Goal: Task Accomplishment & Management: Manage account settings

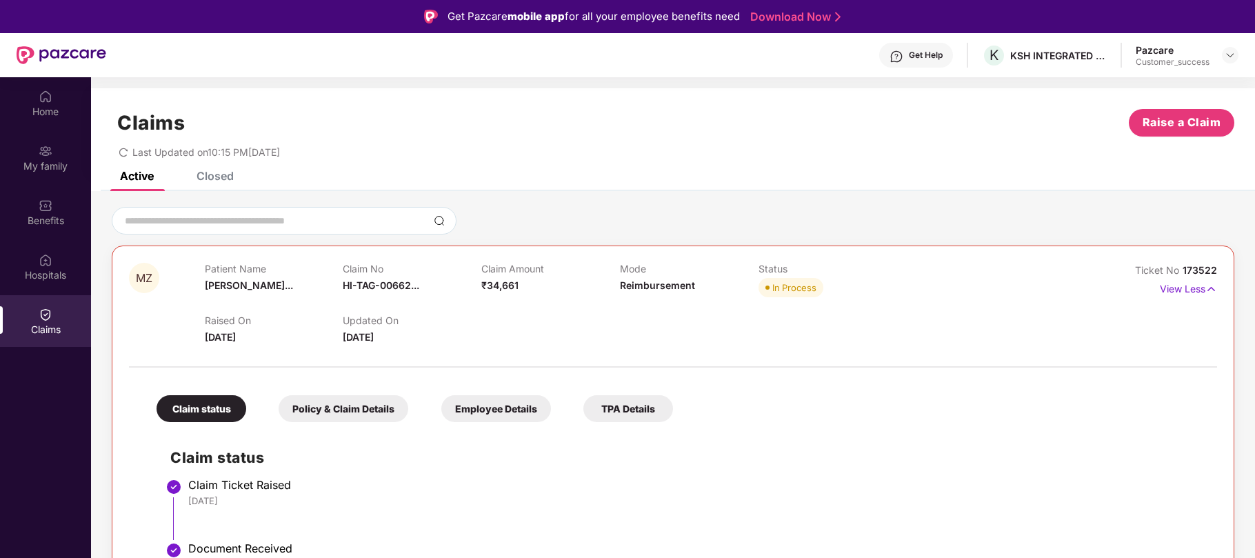
scroll to position [18, 0]
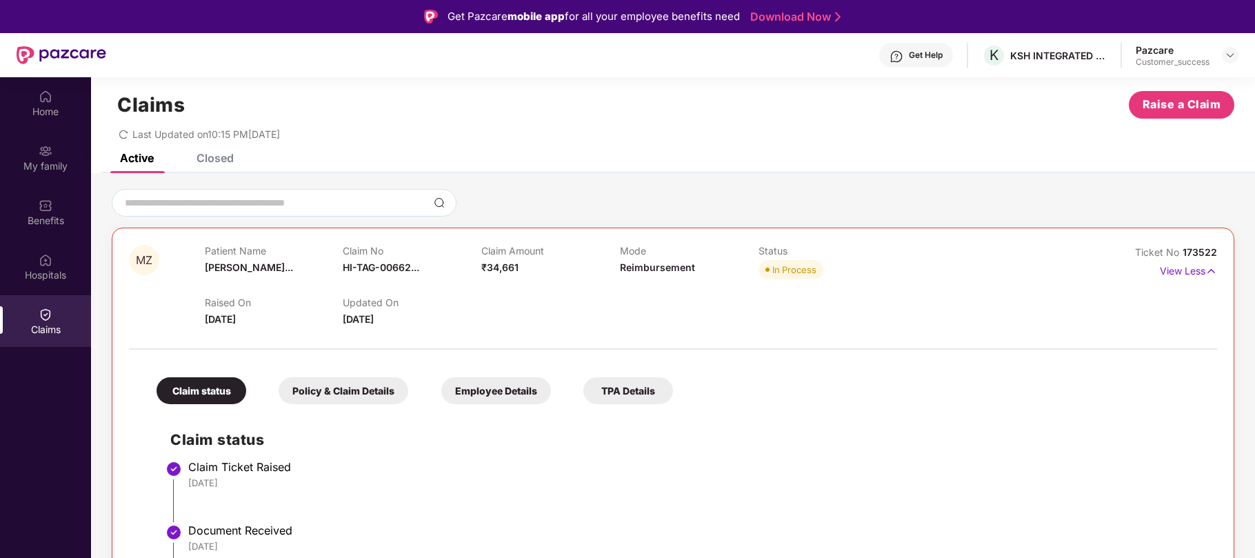
click at [1223, 61] on div at bounding box center [1230, 55] width 17 height 17
click at [1234, 58] on img at bounding box center [1230, 55] width 11 height 11
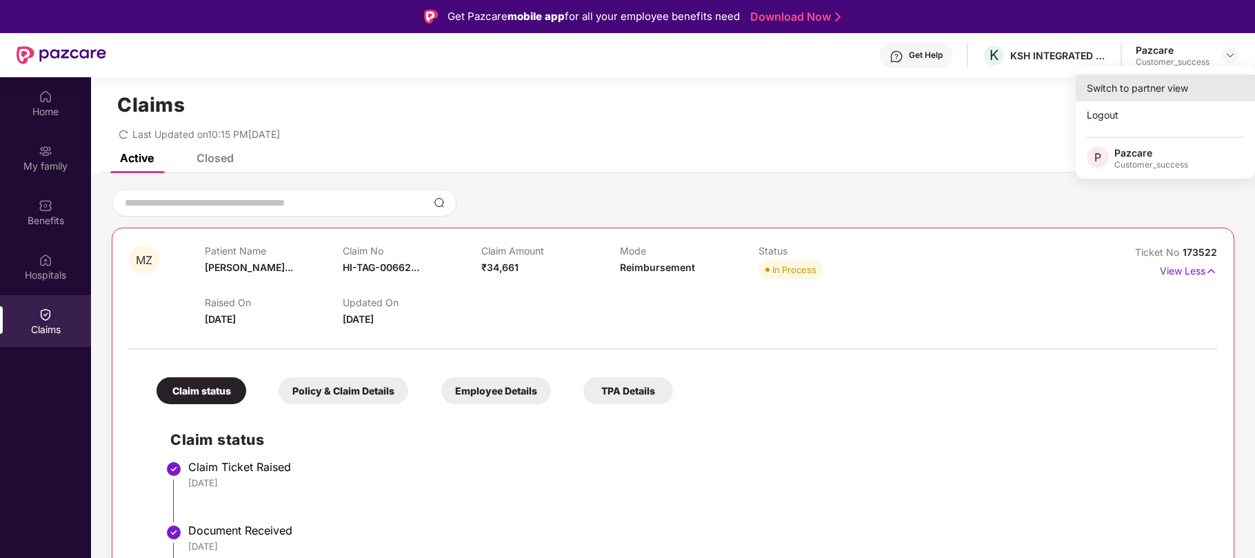
click at [1170, 86] on div "Switch to partner view" at bounding box center [1165, 87] width 179 height 27
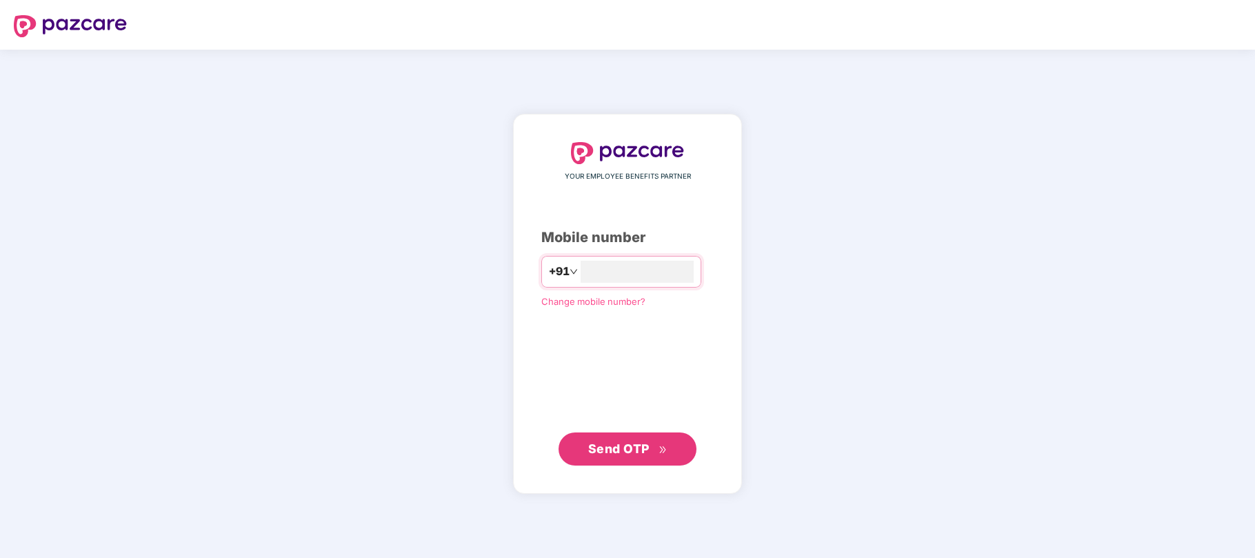
type input "**********"
click at [592, 439] on button "Send OTP" at bounding box center [628, 448] width 138 height 33
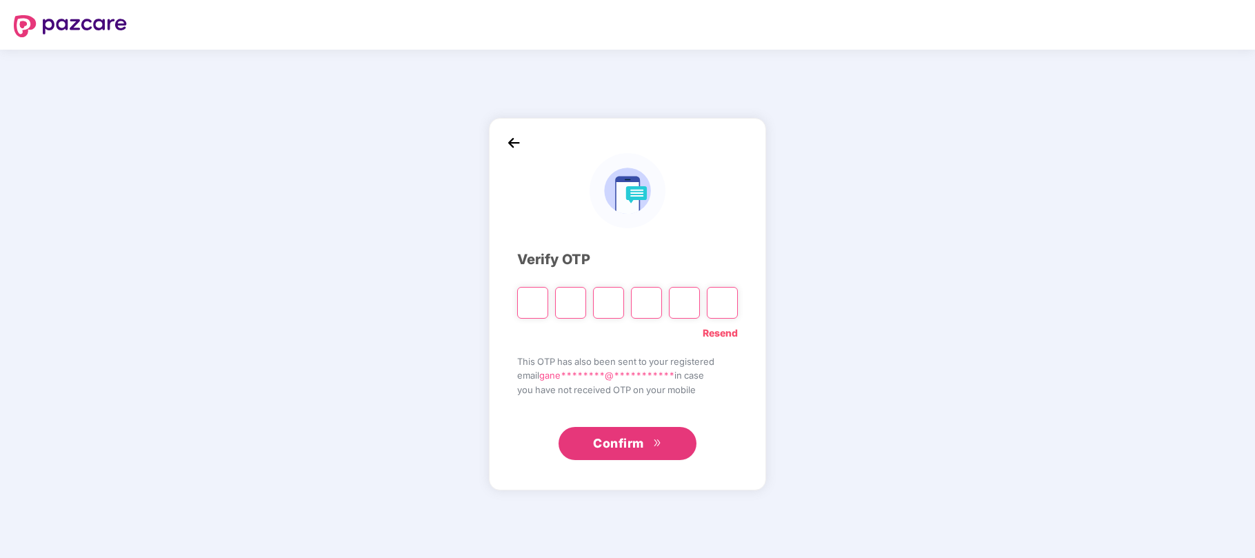
type input "*"
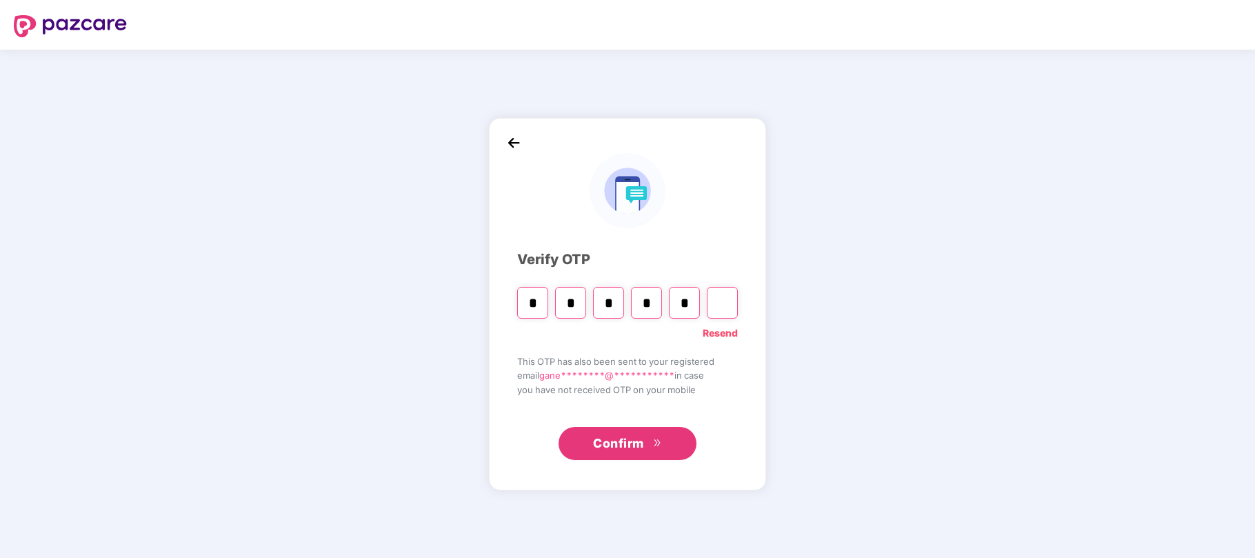
type input "*"
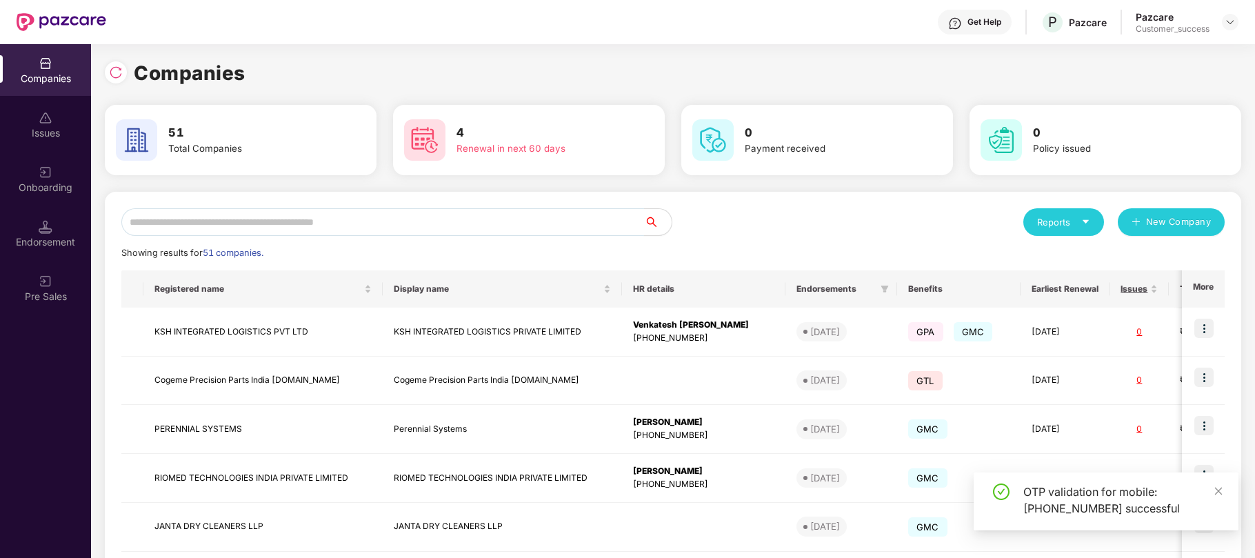
click at [323, 222] on input "text" at bounding box center [382, 222] width 523 height 28
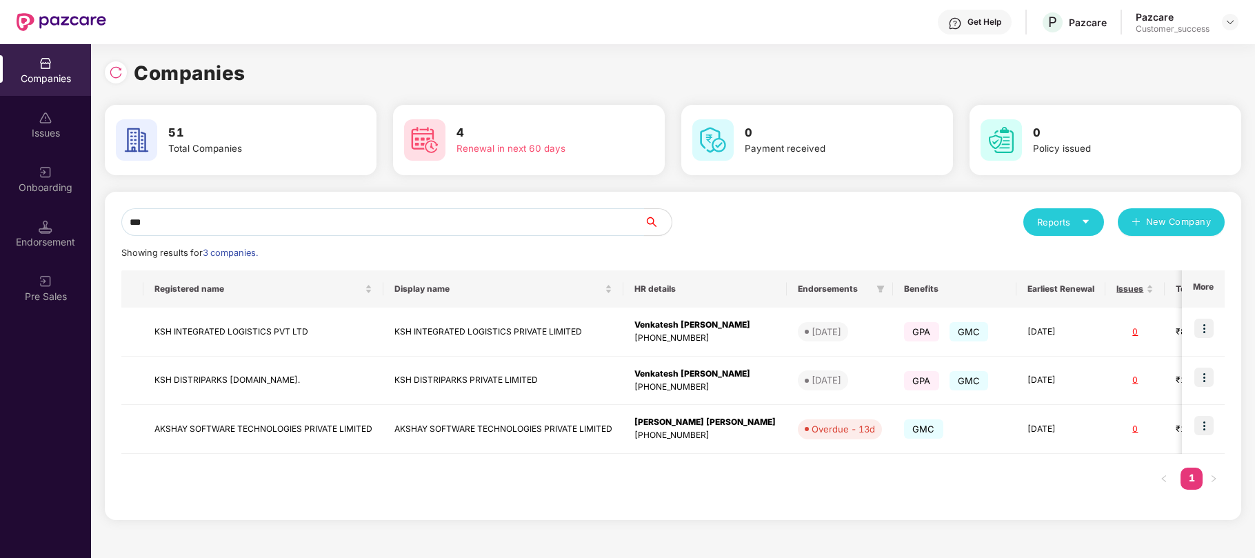
type input "***"
drag, startPoint x: 312, startPoint y: 332, endPoint x: 153, endPoint y: 334, distance: 159.3
click at [153, 334] on td "KSH INTEGRATED LOGISTICS PVT LTD" at bounding box center [263, 332] width 240 height 49
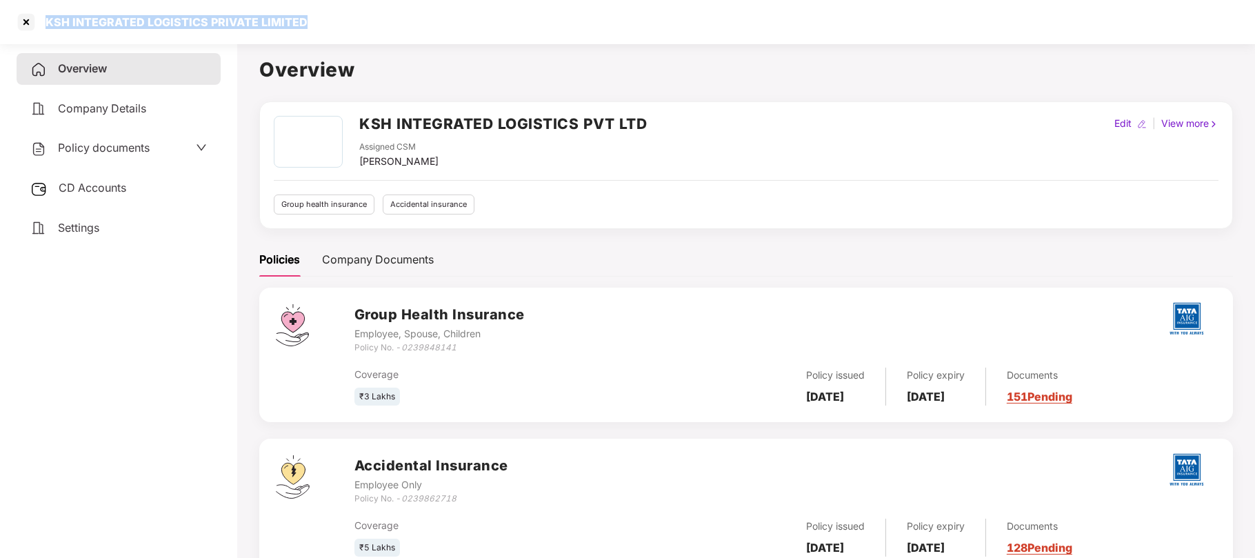
drag, startPoint x: 303, startPoint y: 26, endPoint x: 44, endPoint y: 29, distance: 259.3
click at [44, 29] on div "KSH INTEGRATED LOGISTICS PRIVATE LIMITED" at bounding box center [627, 22] width 1255 height 44
copy div "KSH INTEGRATED LOGISTICS PRIVATE LIMITED"
click at [29, 21] on div at bounding box center [26, 22] width 22 height 22
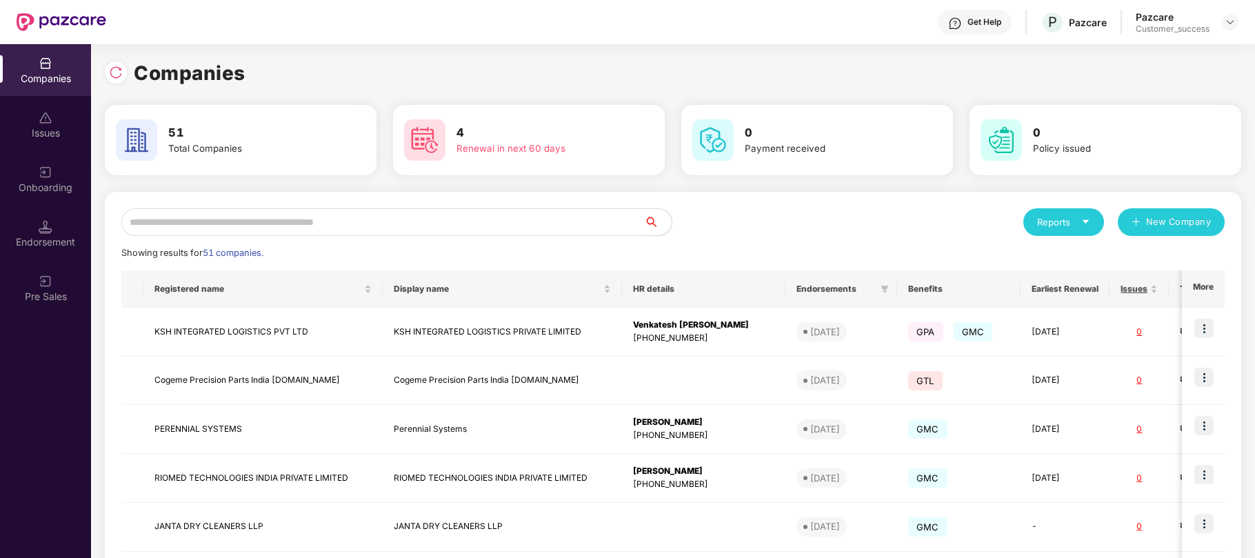
click at [263, 222] on input "text" at bounding box center [382, 222] width 523 height 28
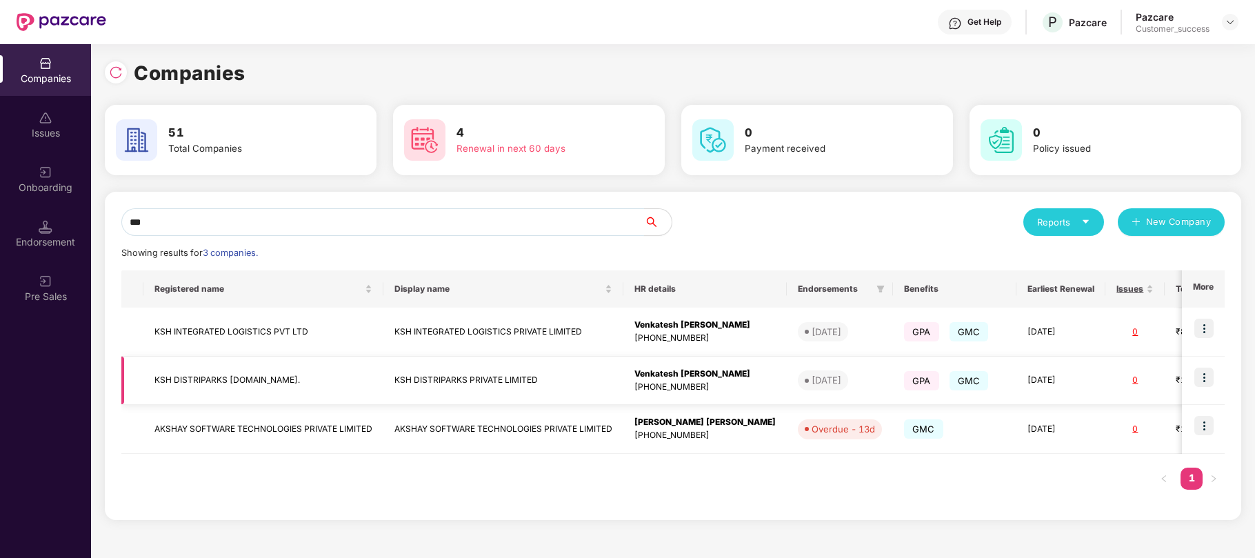
type input "***"
click at [268, 379] on td "KSH DISTRIPARKS [DOMAIN_NAME]." at bounding box center [263, 381] width 240 height 49
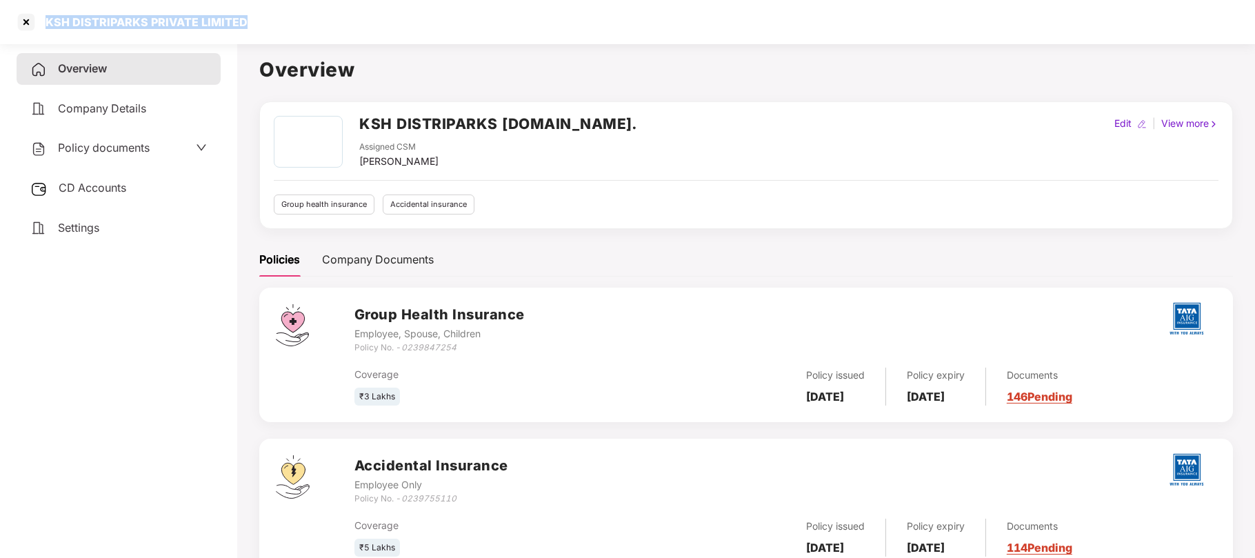
drag, startPoint x: 257, startPoint y: 21, endPoint x: 46, endPoint y: 25, distance: 211.7
click at [46, 25] on div "KSH DISTRIPARKS PRIVATE LIMITED" at bounding box center [627, 22] width 1255 height 44
copy div "KSH DISTRIPARKS PRIVATE LIMITED"
click at [26, 25] on div at bounding box center [26, 22] width 22 height 22
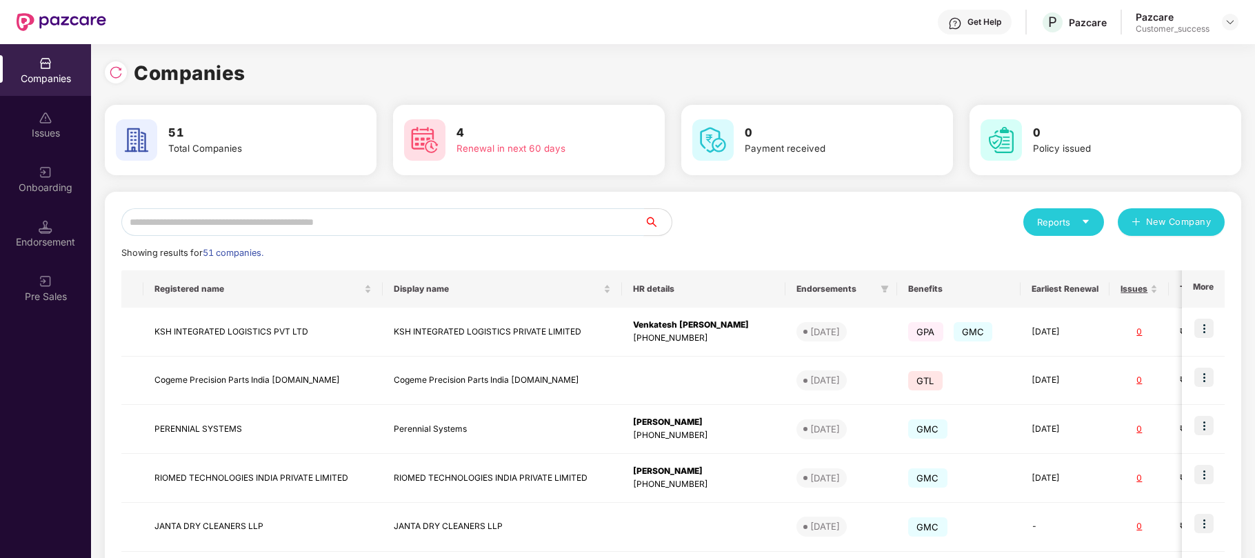
click at [288, 219] on input "text" at bounding box center [382, 222] width 523 height 28
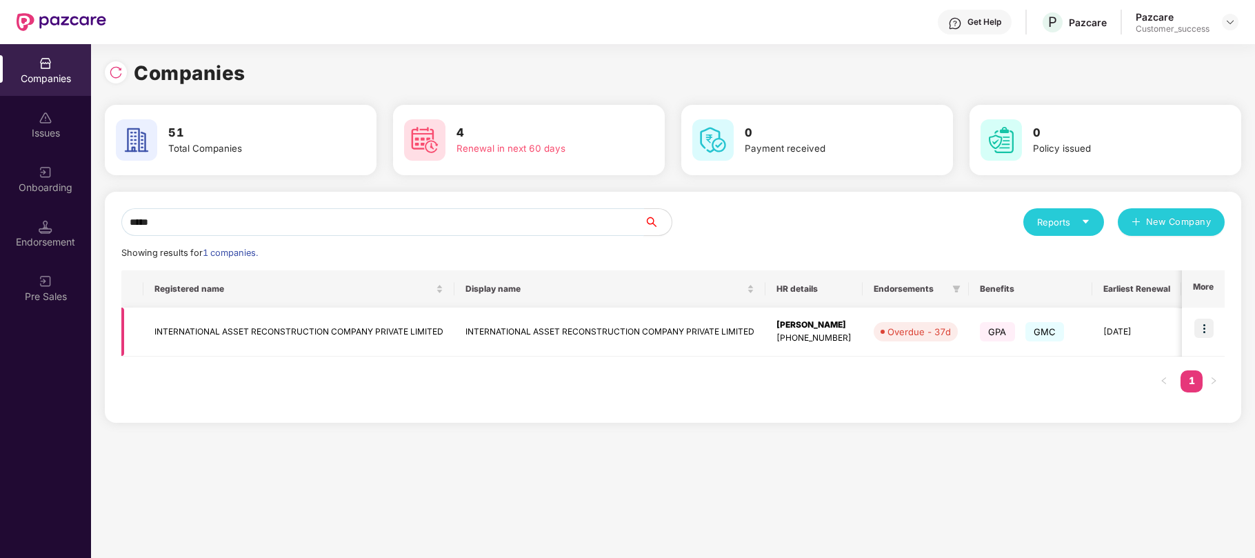
type input "*****"
click at [1205, 323] on img at bounding box center [1203, 328] width 19 height 19
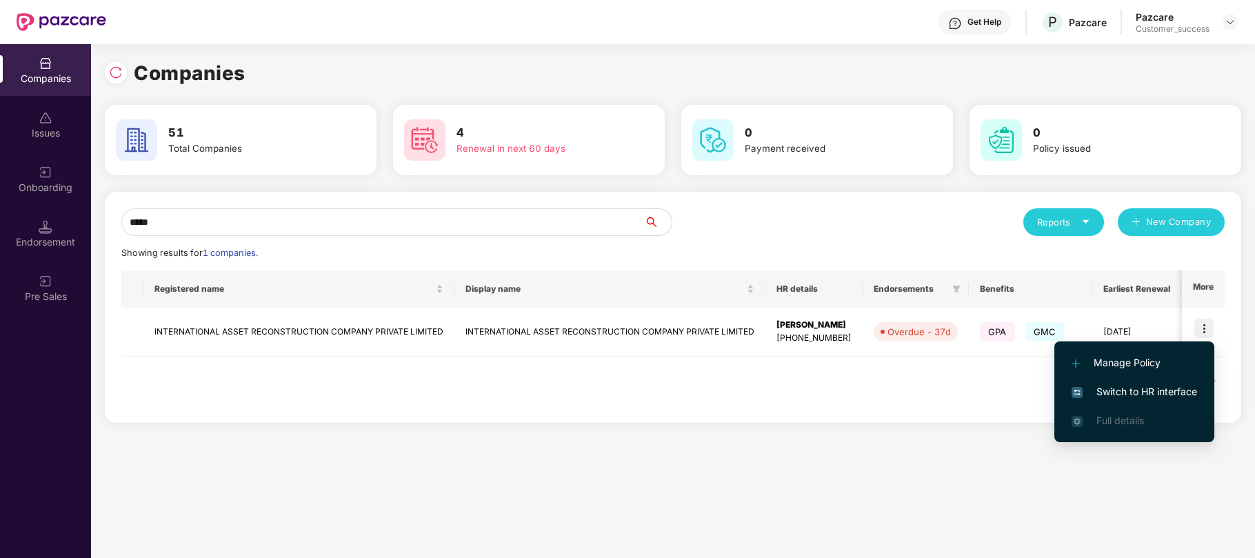
click at [1091, 390] on span "Switch to HR interface" at bounding box center [1135, 391] width 126 height 15
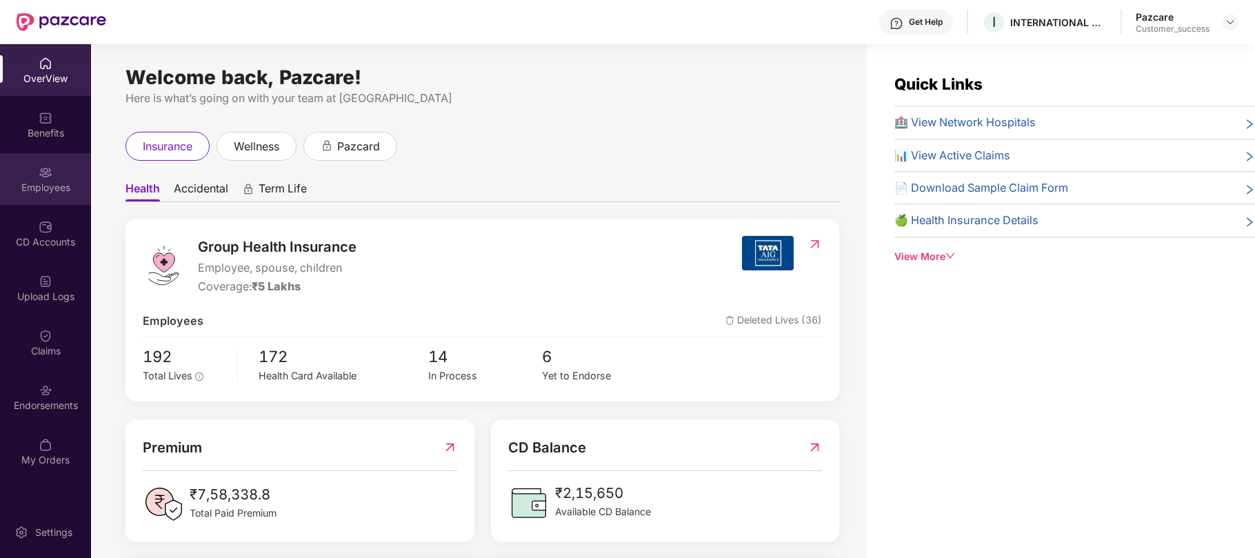
click at [34, 191] on div "Employees" at bounding box center [45, 188] width 91 height 14
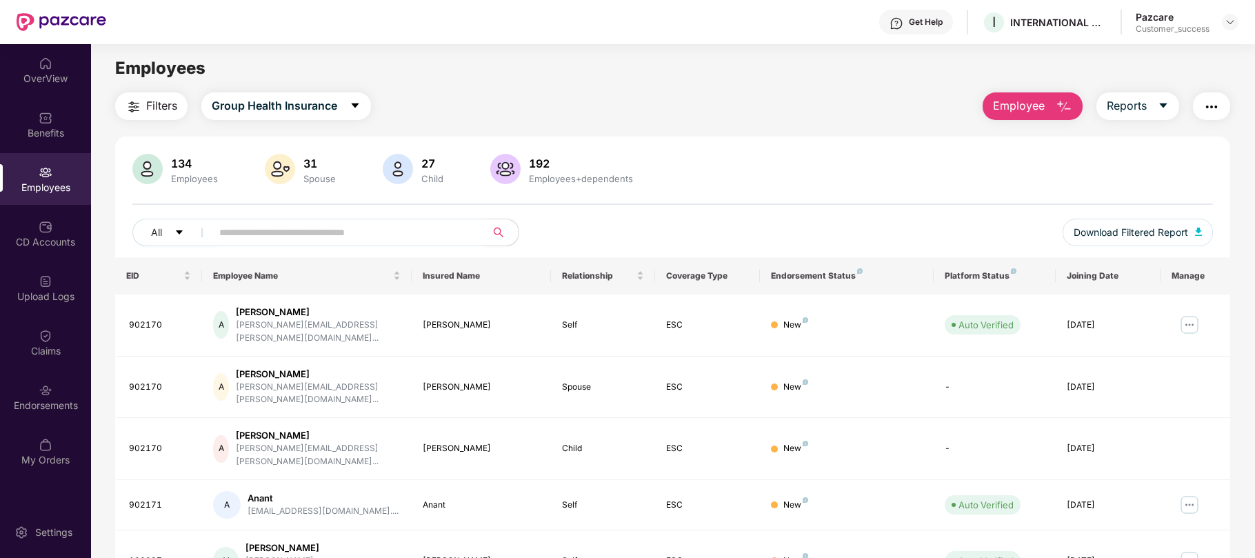
click at [243, 232] on input "text" at bounding box center [343, 232] width 248 height 21
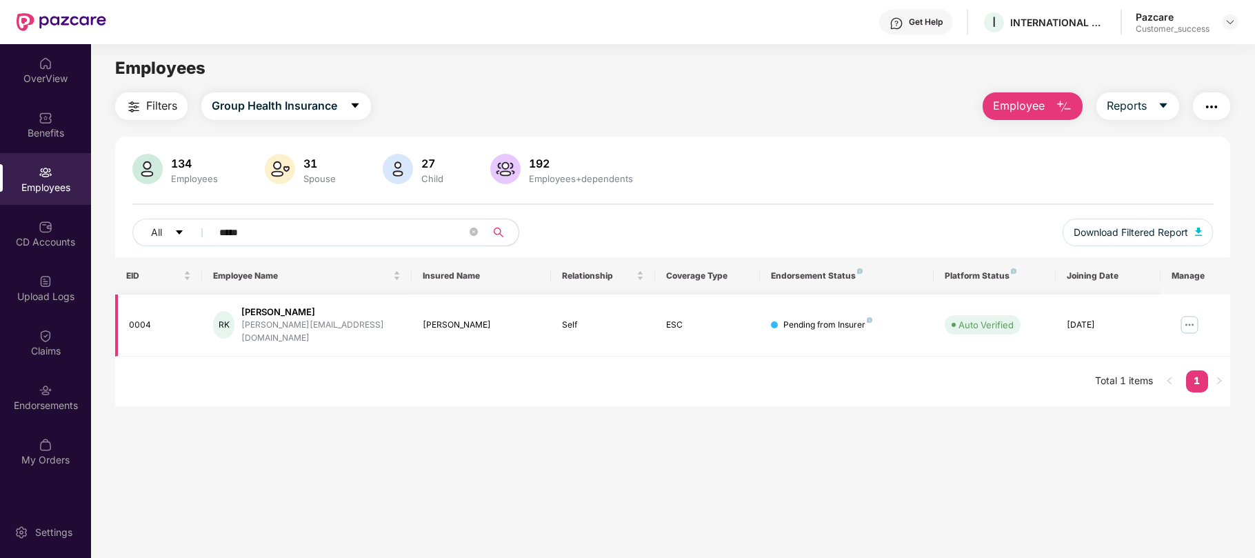
type input "*****"
click at [1192, 321] on img at bounding box center [1190, 325] width 22 height 22
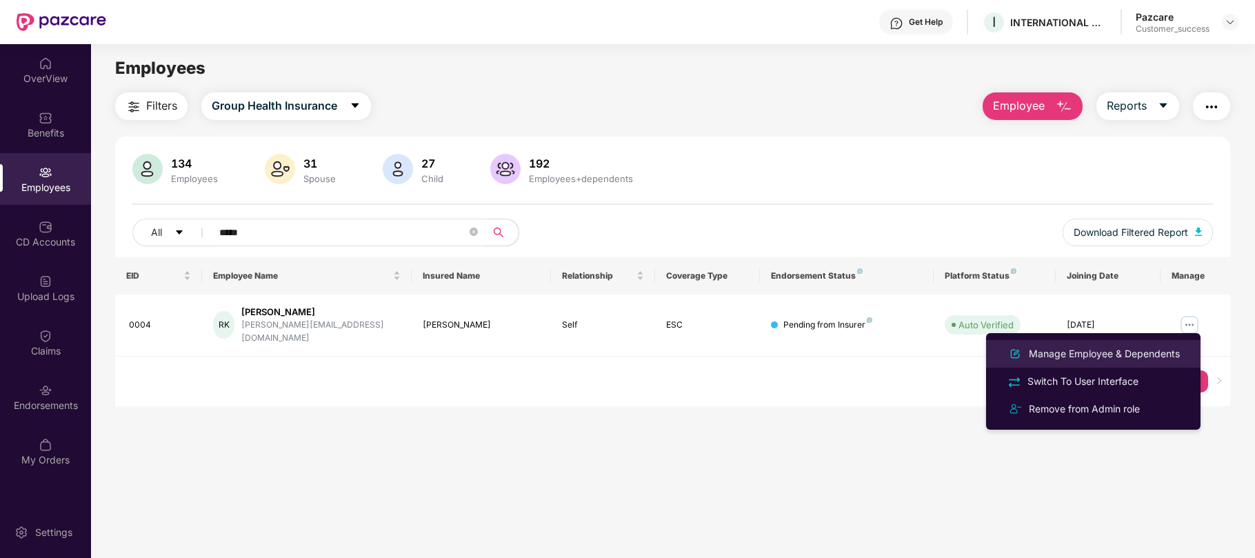
click at [1079, 353] on div "Manage Employee & Dependents" at bounding box center [1104, 353] width 157 height 15
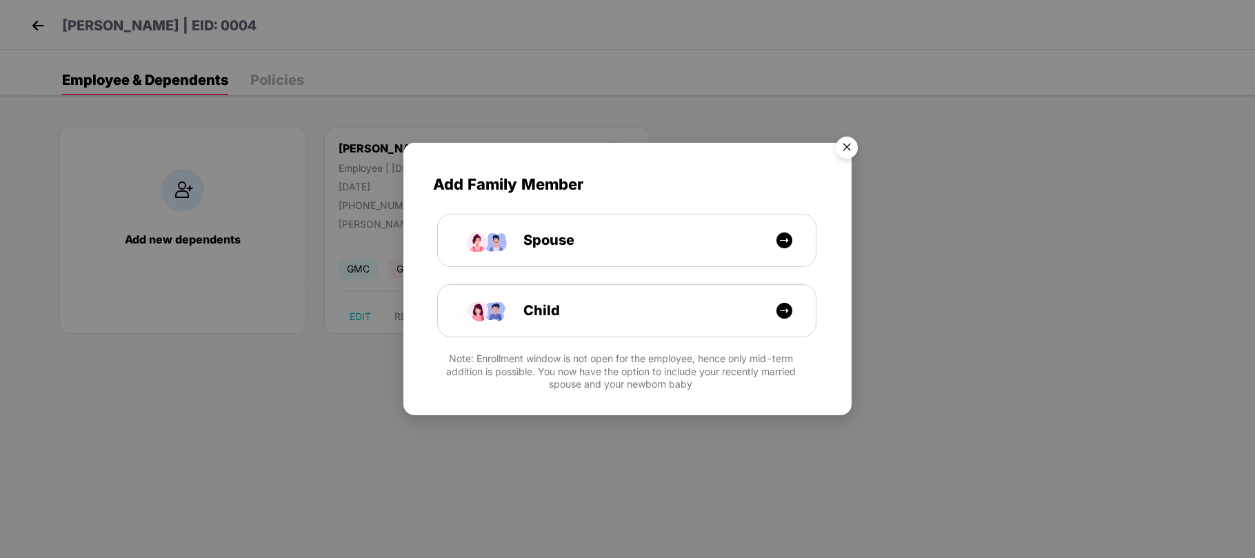
click at [841, 145] on img "Close" at bounding box center [847, 149] width 39 height 39
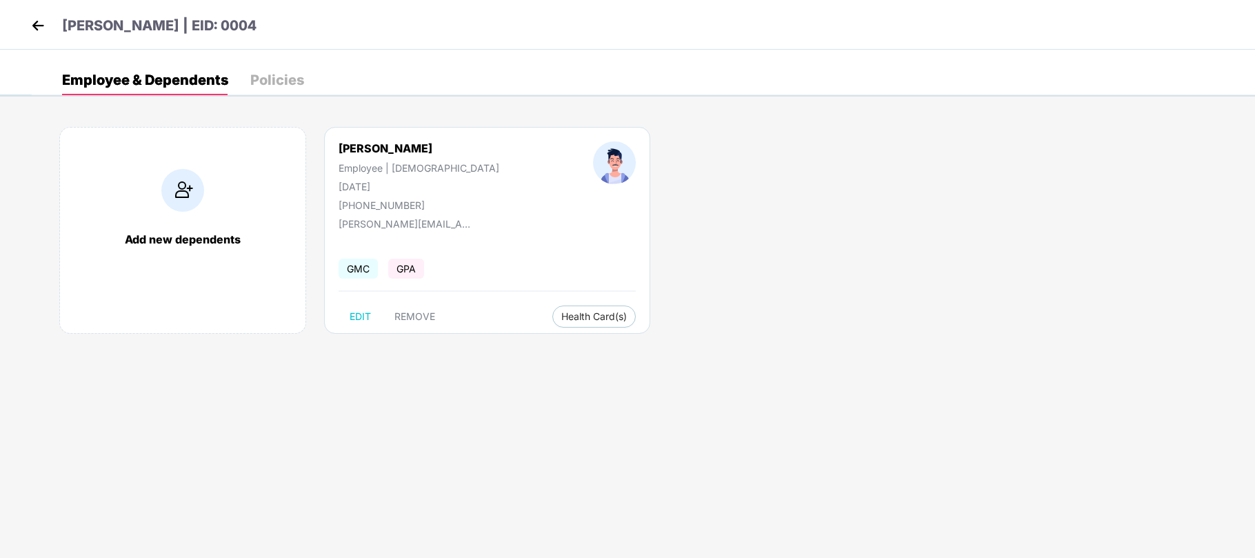
click at [39, 26] on img at bounding box center [38, 25] width 21 height 21
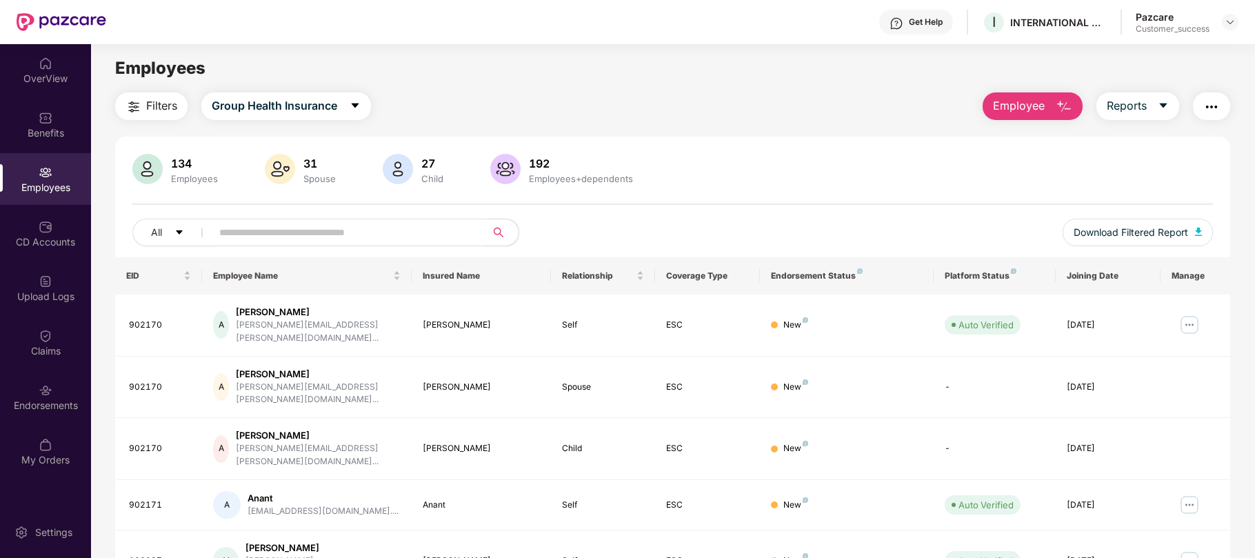
scroll to position [1, 0]
click at [1080, 232] on span "Download Filtered Report" at bounding box center [1131, 231] width 114 height 15
click at [1233, 26] on img at bounding box center [1230, 22] width 11 height 11
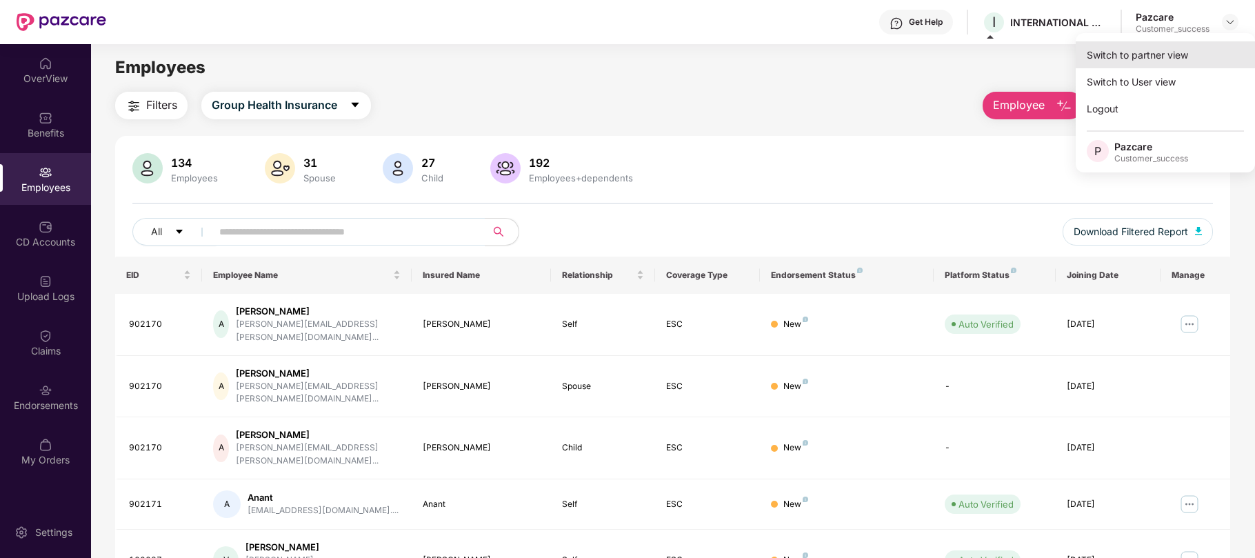
click at [1157, 57] on div "Switch to partner view" at bounding box center [1165, 54] width 179 height 27
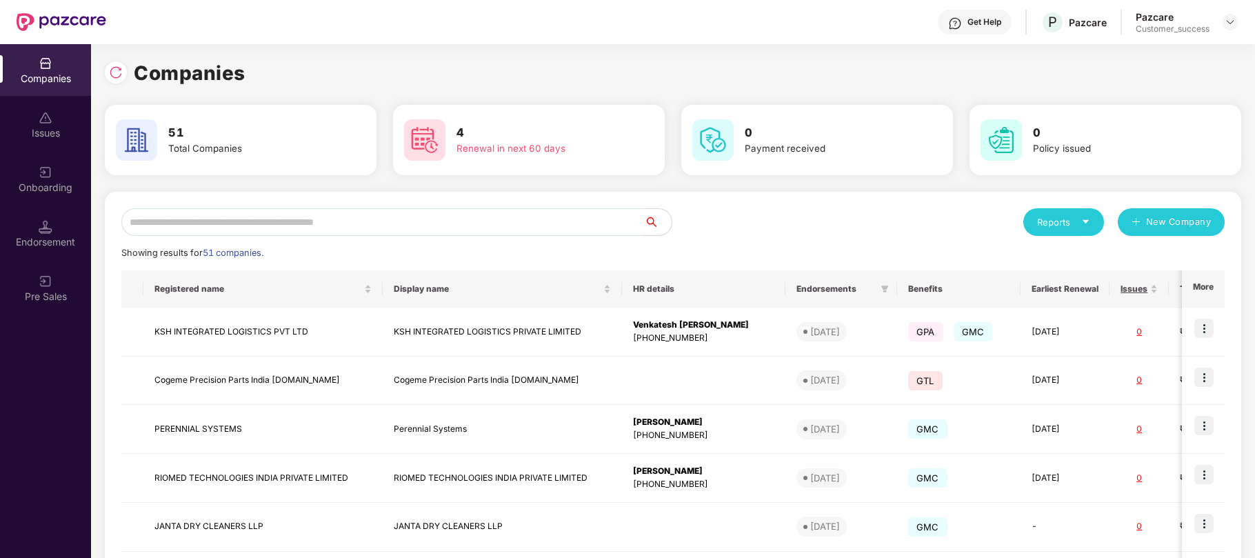
click at [477, 232] on input "text" at bounding box center [382, 222] width 523 height 28
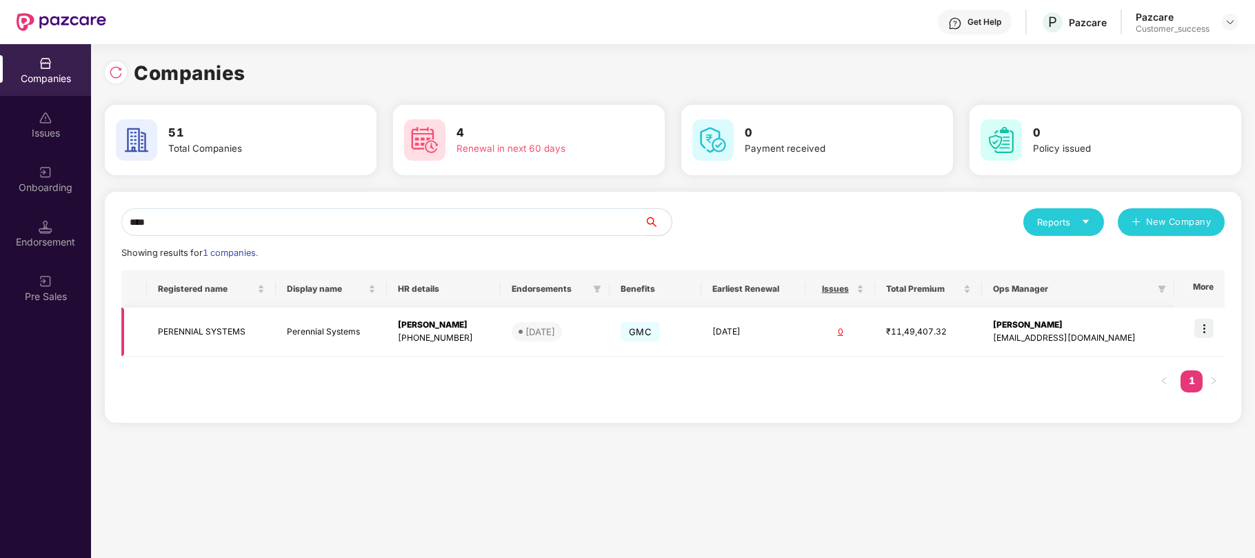
type input "****"
click at [1207, 328] on img at bounding box center [1203, 328] width 19 height 19
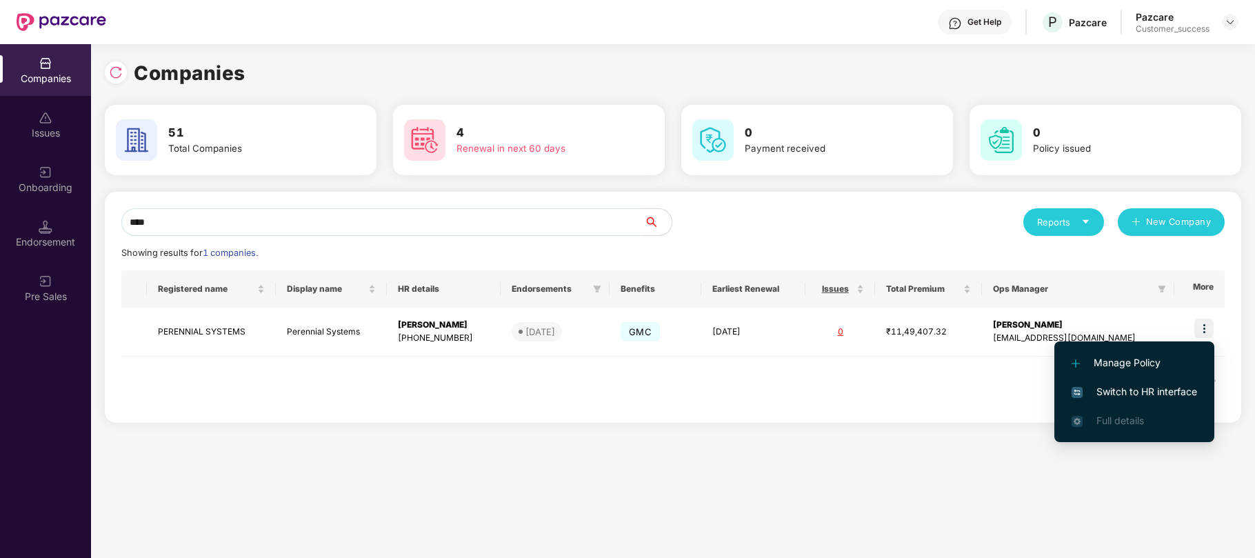
click at [1110, 388] on span "Switch to HR interface" at bounding box center [1135, 391] width 126 height 15
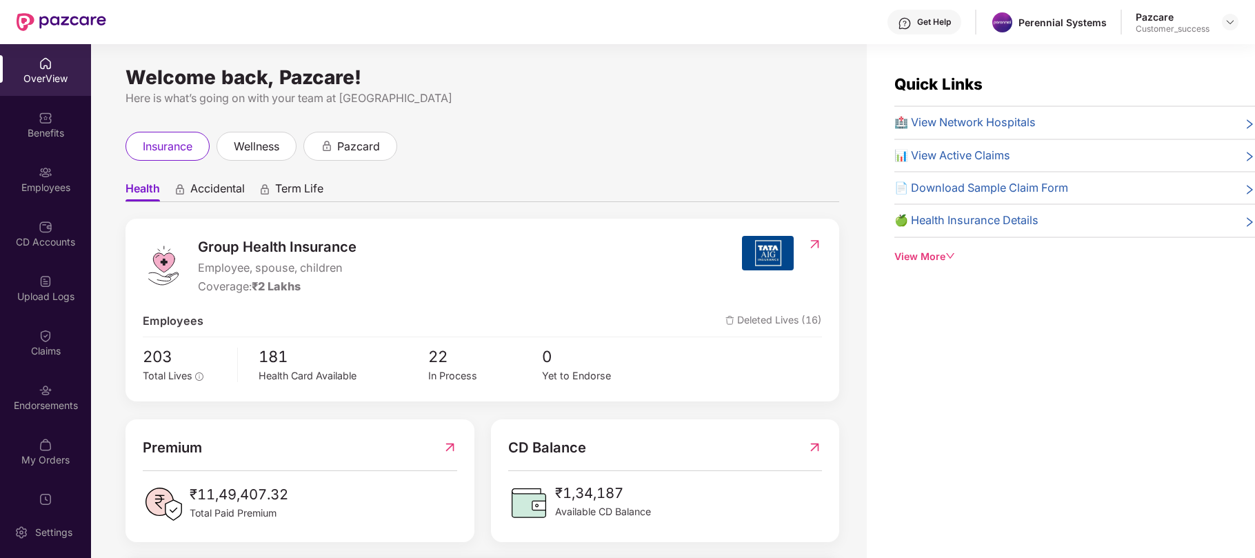
click at [59, 181] on div "Employees" at bounding box center [45, 188] width 91 height 14
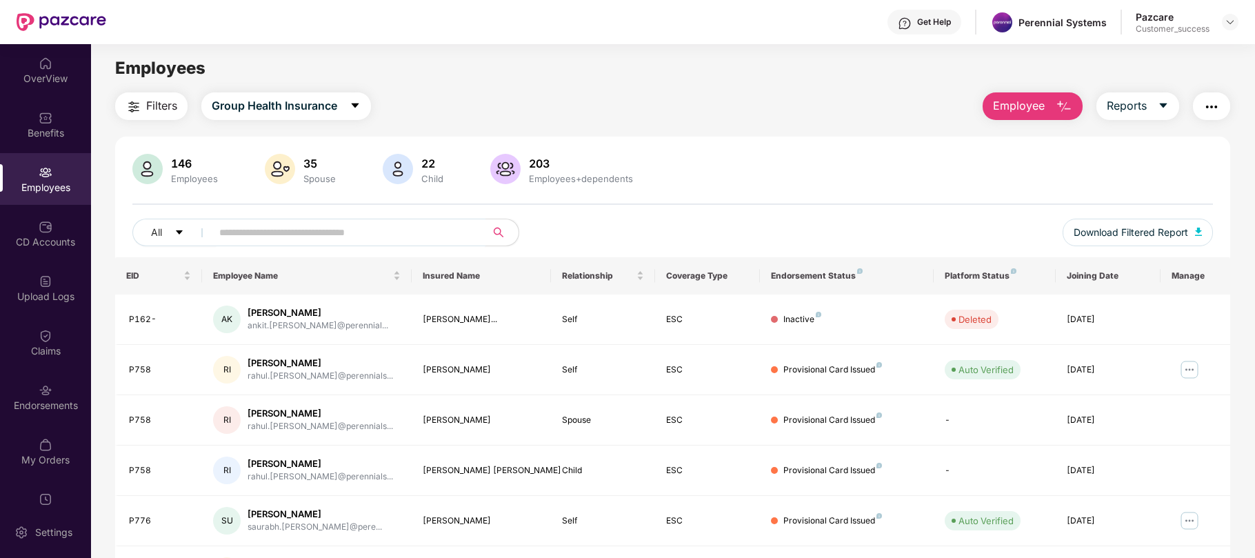
click at [281, 228] on input "text" at bounding box center [343, 232] width 248 height 21
paste input "****"
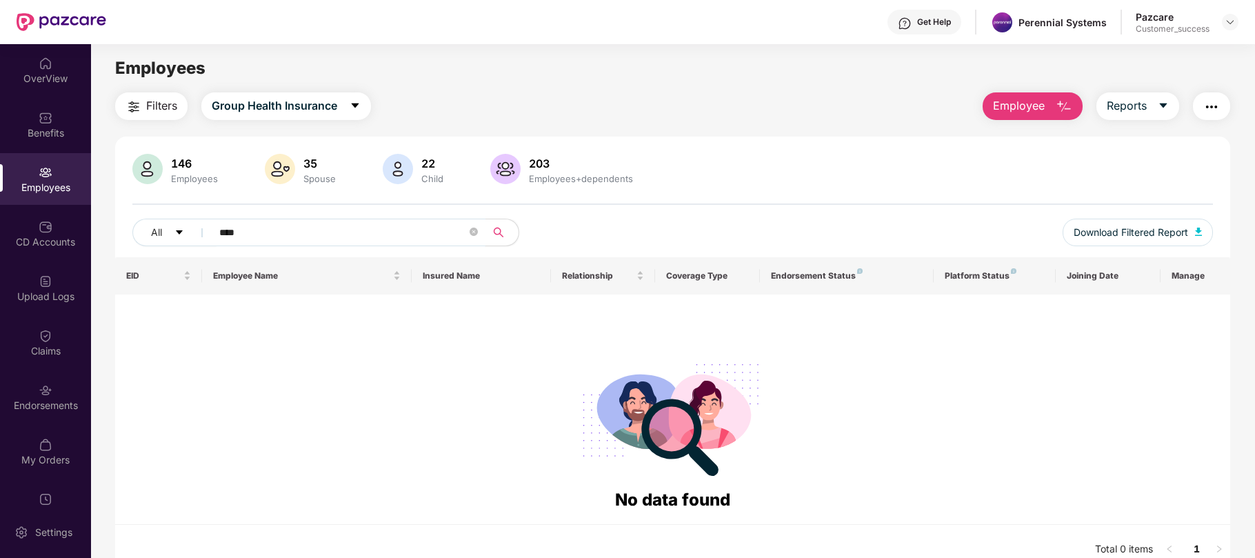
click at [281, 219] on span "****" at bounding box center [344, 233] width 283 height 28
click at [277, 227] on input "****" at bounding box center [343, 232] width 248 height 21
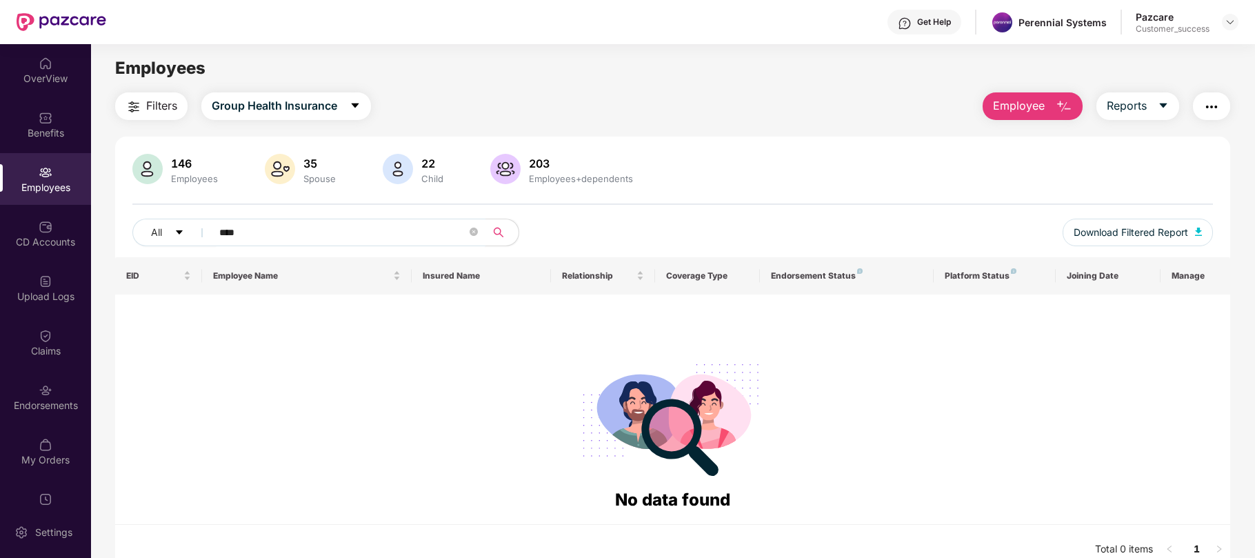
click at [277, 227] on input "****" at bounding box center [343, 232] width 248 height 21
paste input "text"
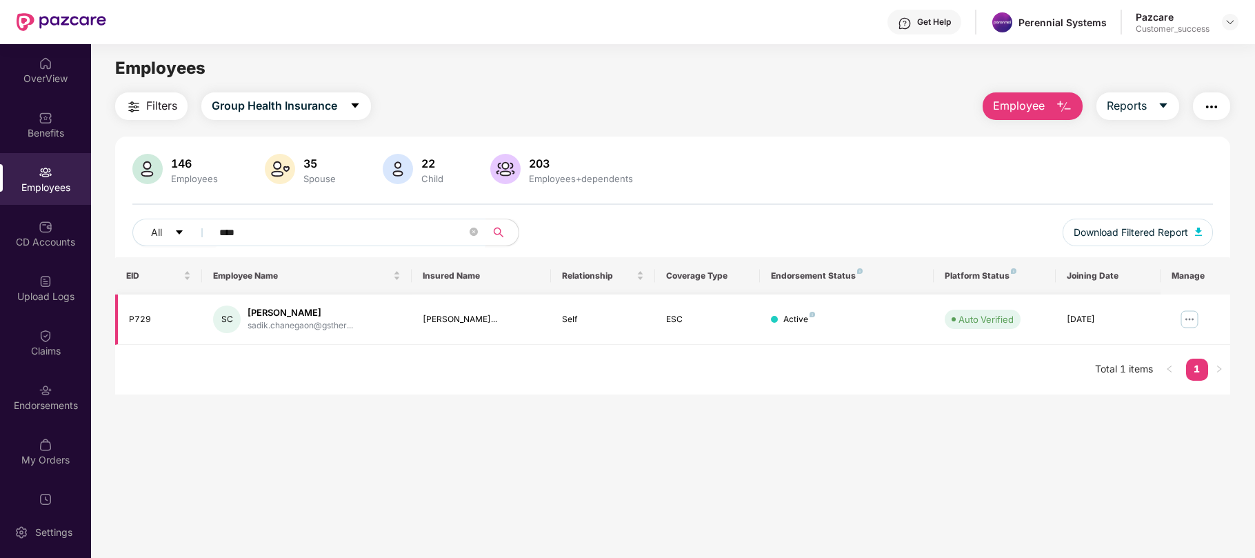
type input "****"
click at [1189, 323] on img at bounding box center [1190, 319] width 22 height 22
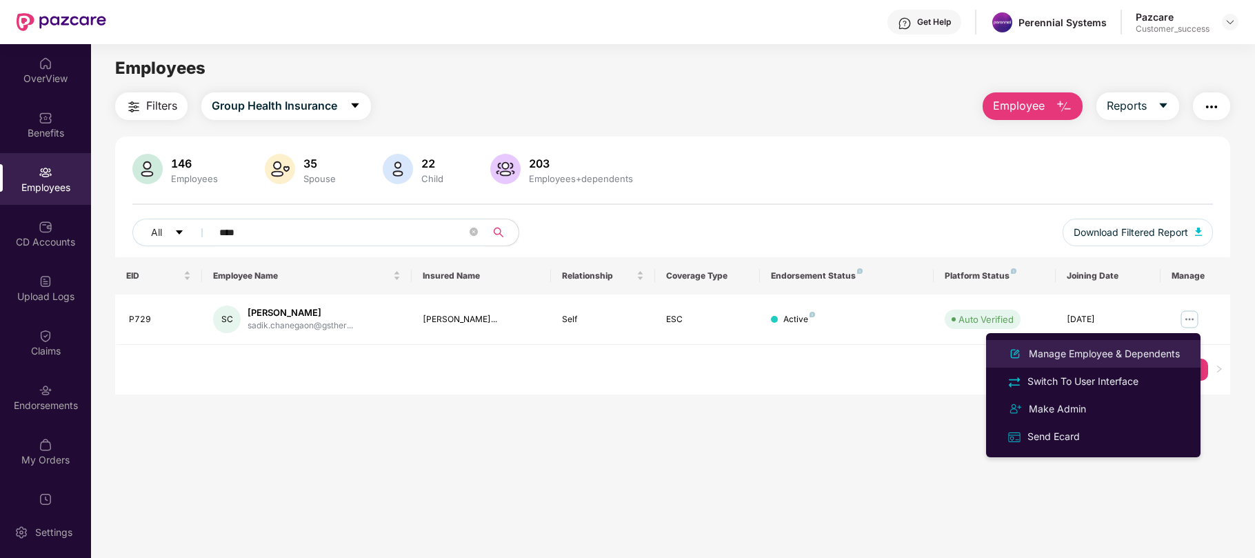
click at [1109, 359] on div "Manage Employee & Dependents" at bounding box center [1104, 353] width 157 height 15
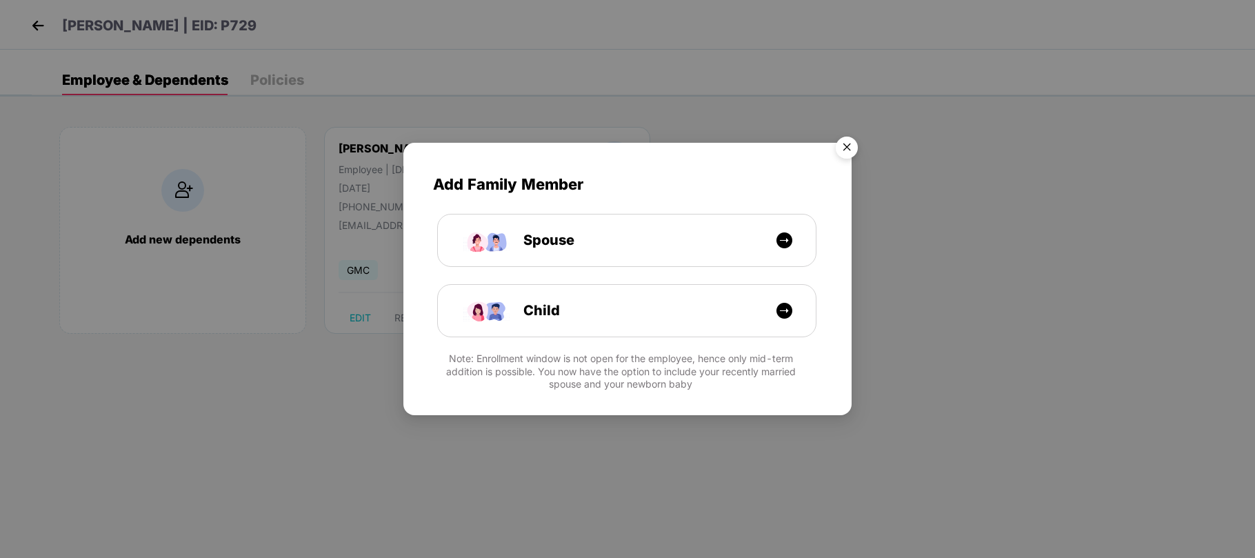
click at [855, 141] on img "Close" at bounding box center [847, 149] width 39 height 39
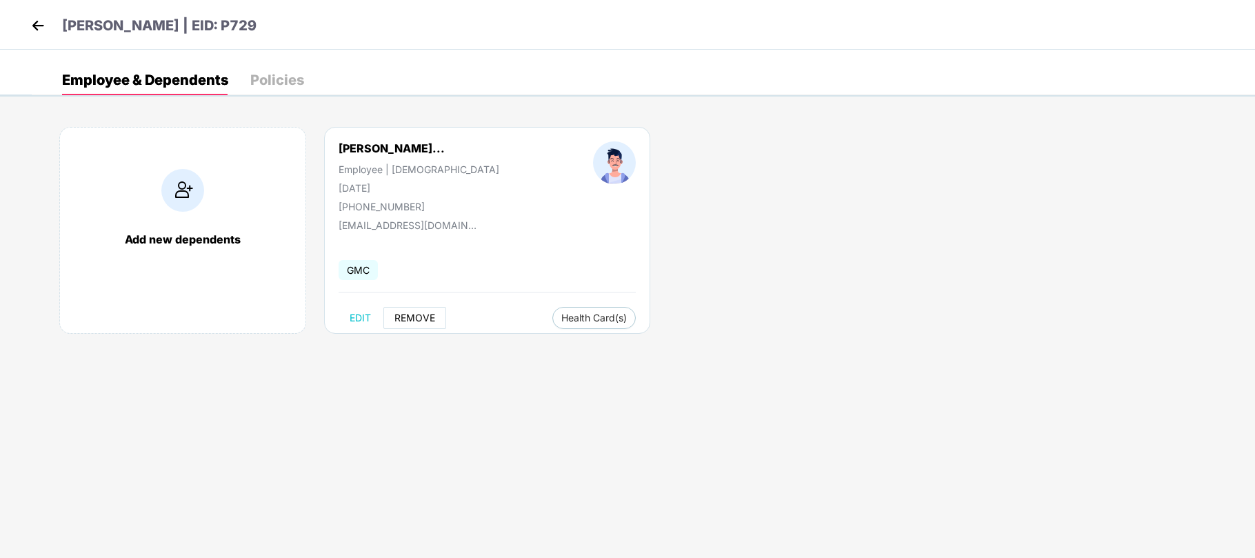
click at [425, 323] on span "REMOVE" at bounding box center [414, 317] width 41 height 11
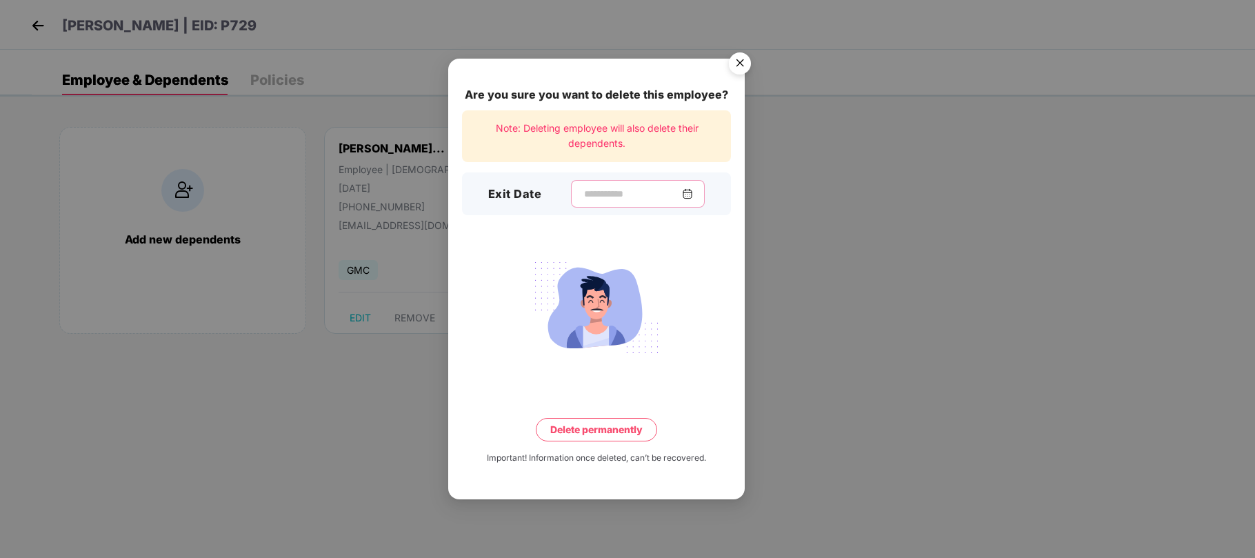
click at [589, 194] on input at bounding box center [632, 194] width 99 height 14
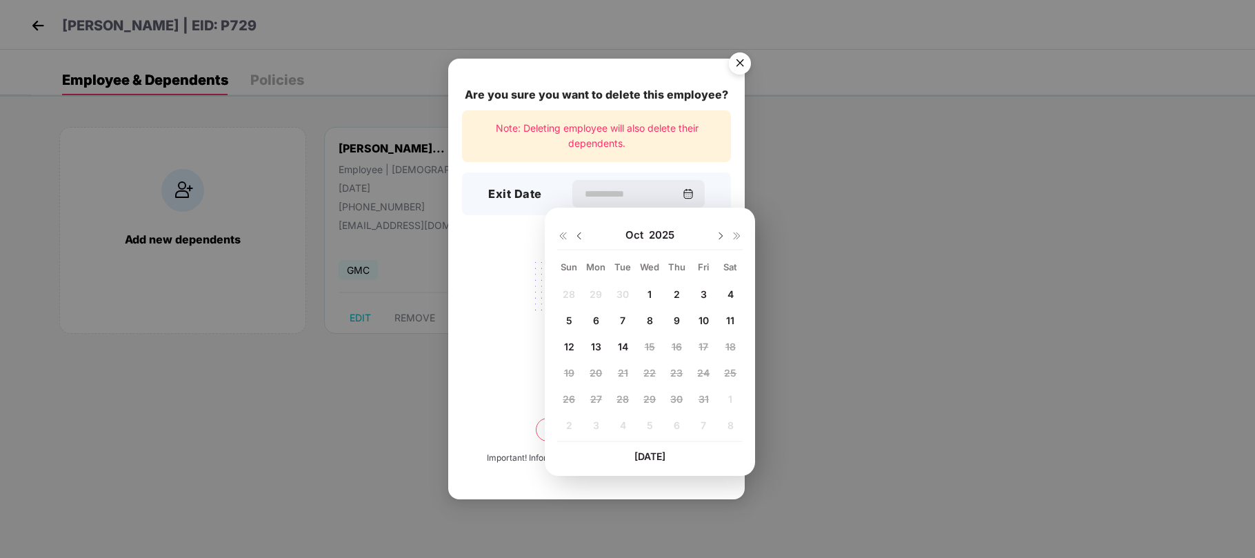
click at [580, 237] on img at bounding box center [579, 235] width 11 height 11
click at [621, 400] on span "30" at bounding box center [622, 399] width 12 height 12
type input "**********"
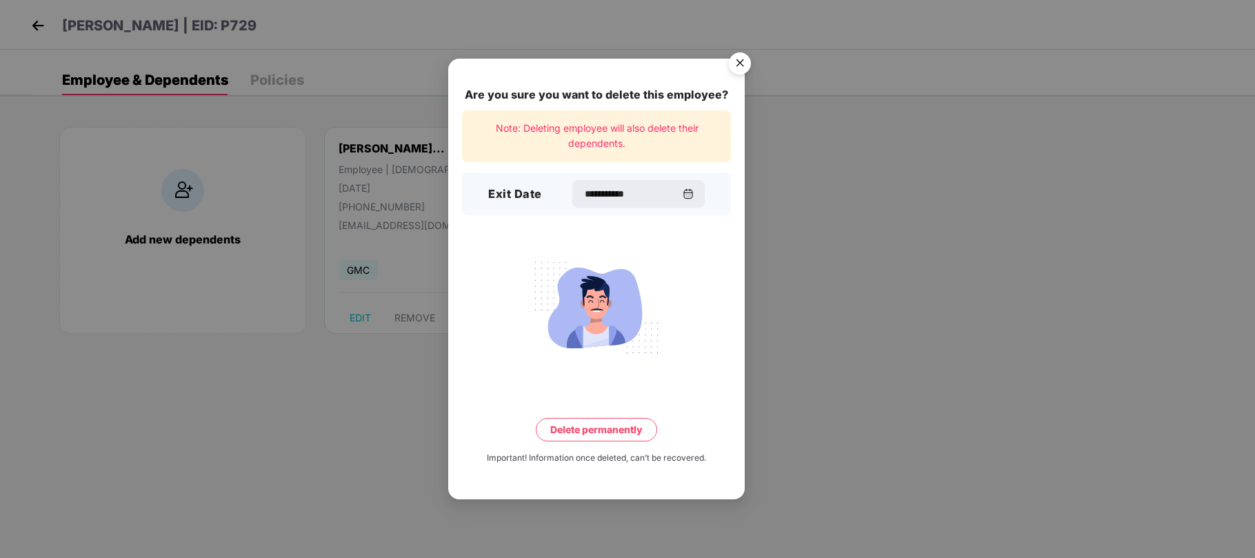
click at [594, 428] on button "Delete permanently" at bounding box center [596, 429] width 121 height 23
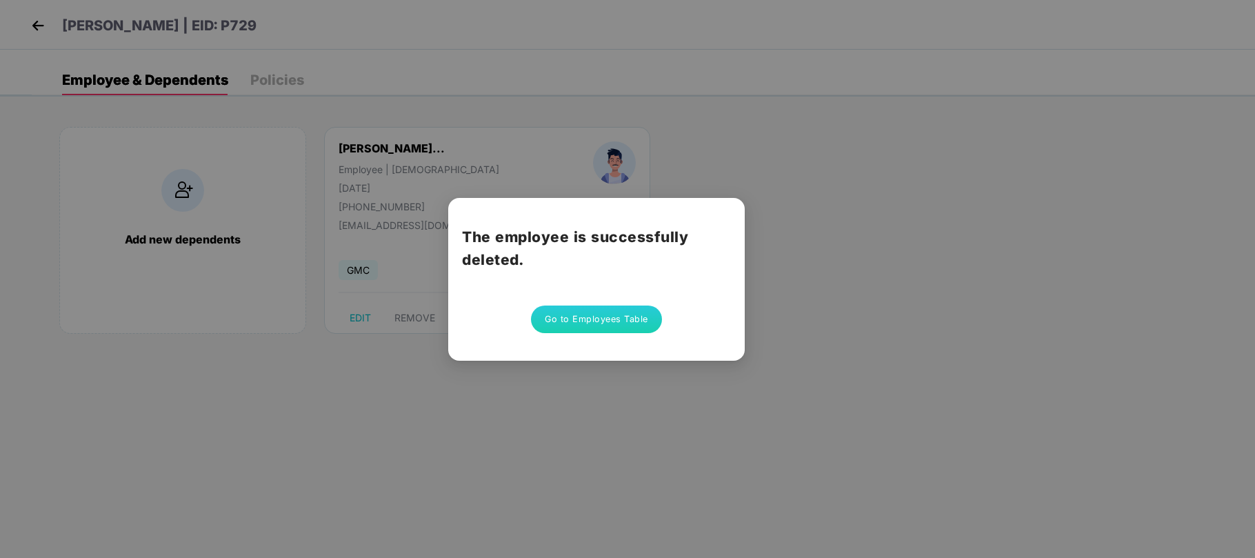
click at [611, 314] on button "Go to Employees Table" at bounding box center [596, 319] width 131 height 28
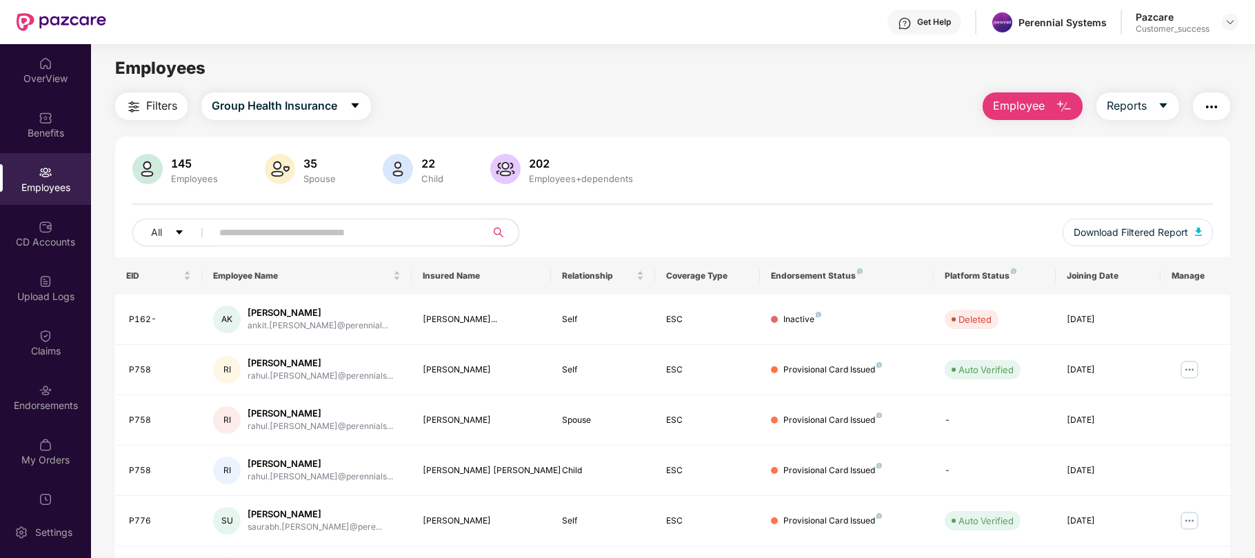
click at [50, 183] on div "Employees" at bounding box center [45, 188] width 91 height 14
click at [290, 240] on input "text" at bounding box center [343, 232] width 248 height 21
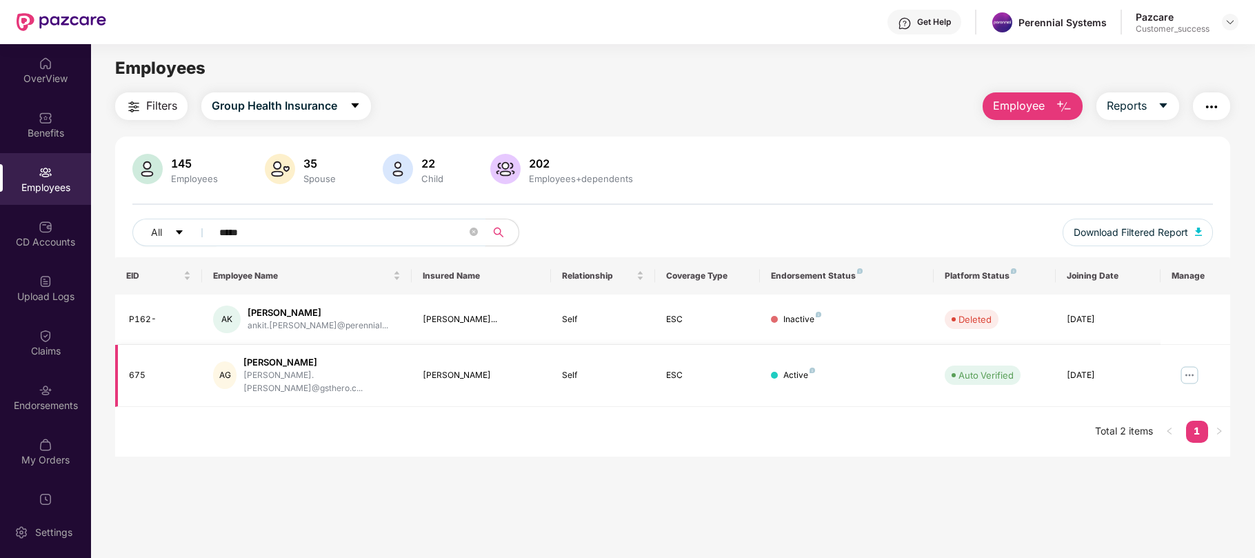
type input "*****"
click at [1187, 371] on img at bounding box center [1190, 375] width 22 height 22
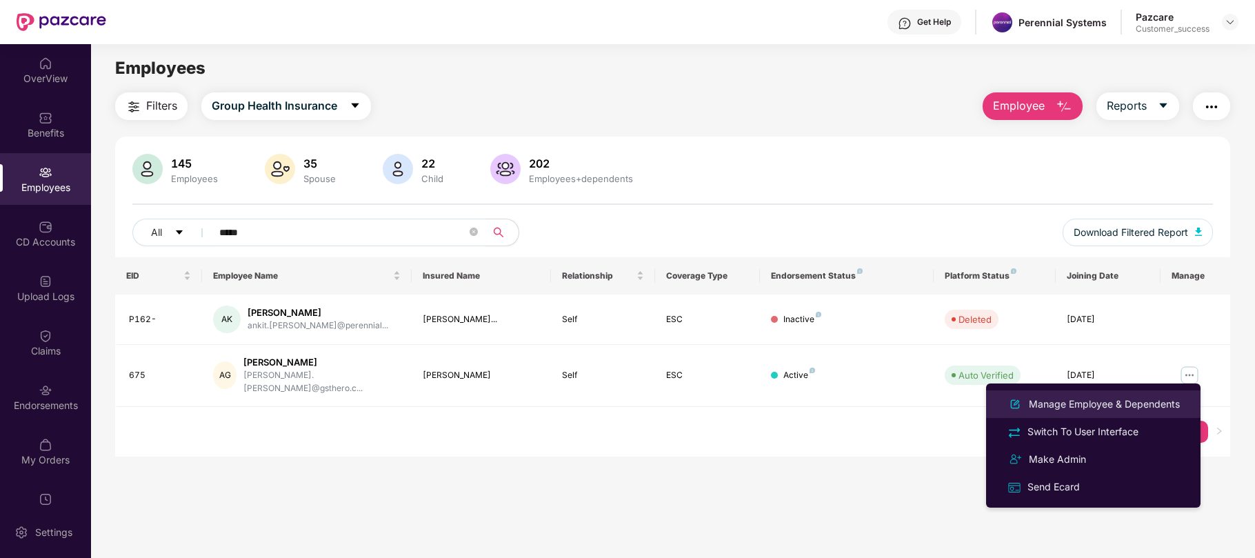
click at [1134, 399] on div "Manage Employee & Dependents" at bounding box center [1104, 404] width 157 height 15
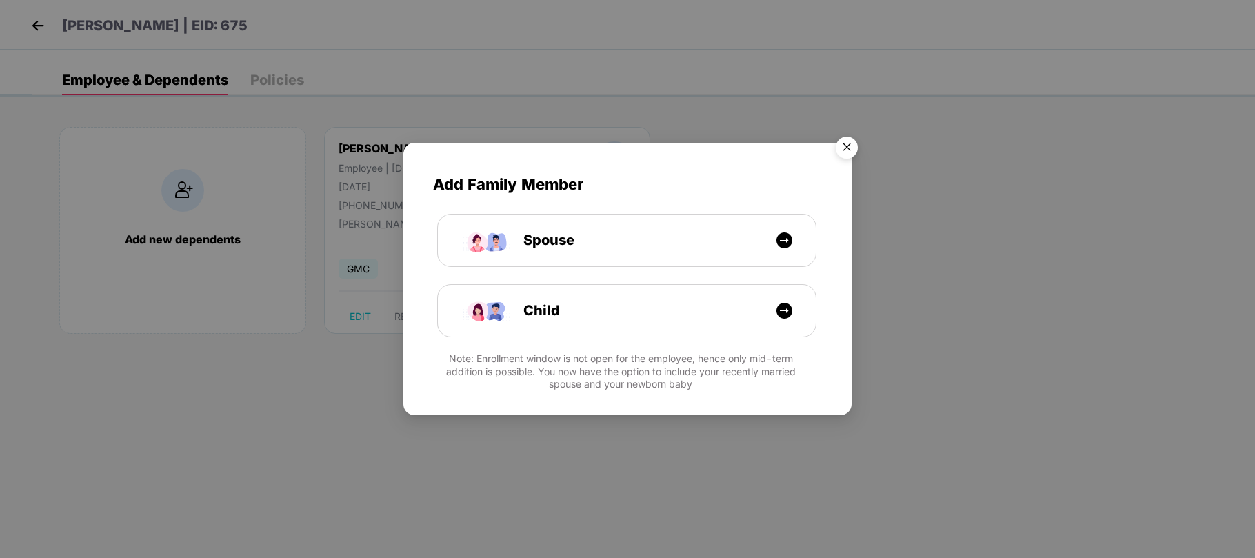
click at [839, 135] on img "Close" at bounding box center [847, 149] width 39 height 39
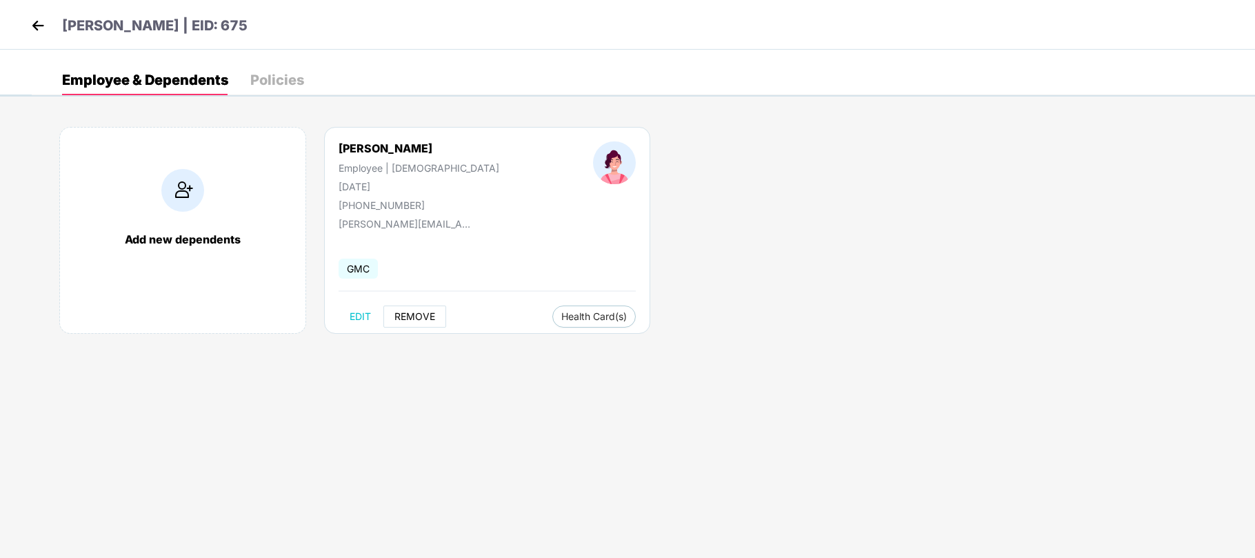
click at [411, 314] on span "REMOVE" at bounding box center [414, 316] width 41 height 11
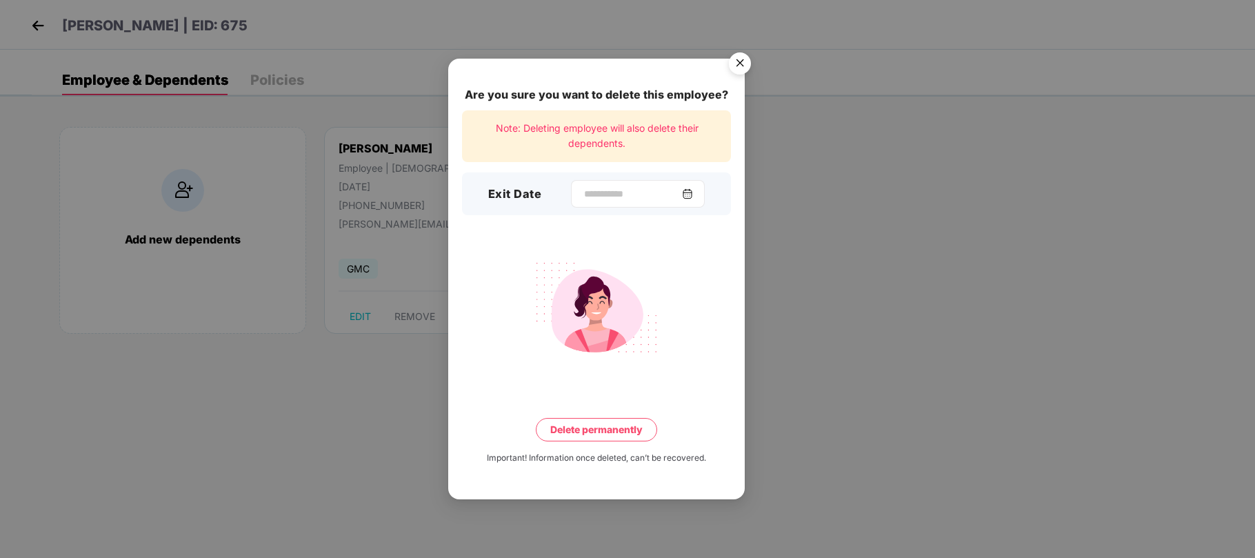
click at [576, 183] on div at bounding box center [638, 194] width 134 height 28
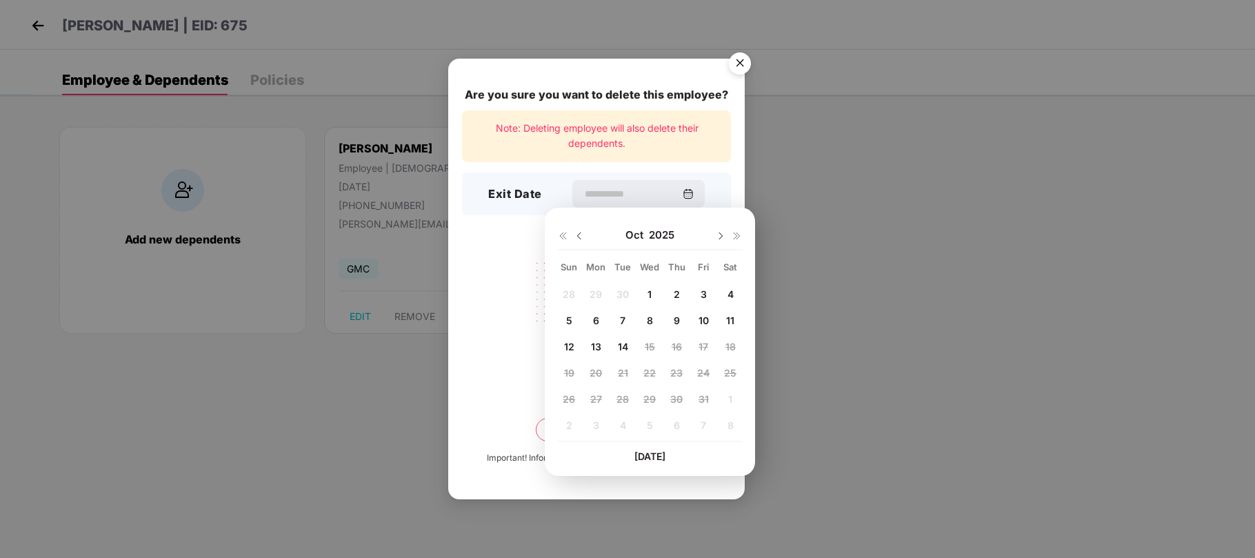
click at [577, 235] on img at bounding box center [579, 235] width 11 height 11
click at [597, 346] on span "15" at bounding box center [596, 347] width 10 height 12
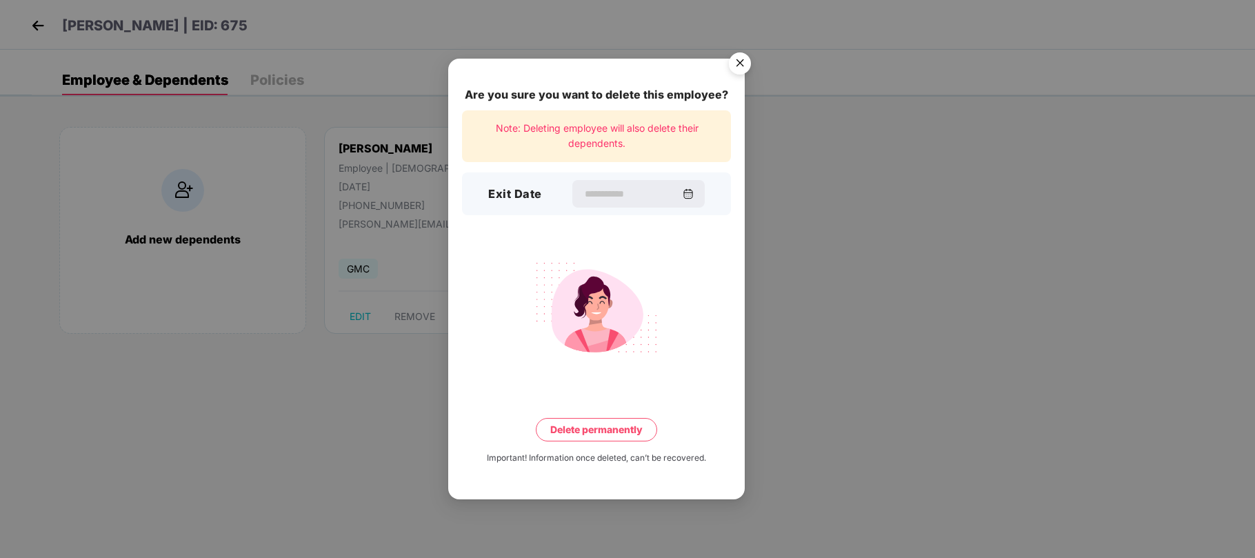
type input "**********"
click at [599, 423] on button "Delete permanently" at bounding box center [596, 429] width 121 height 23
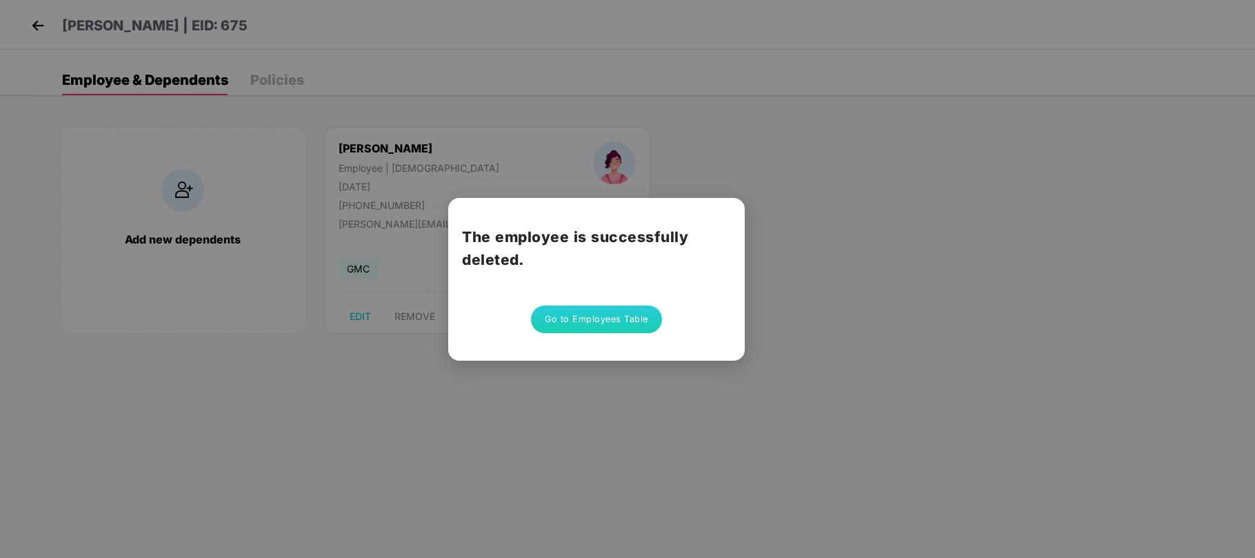
click at [558, 323] on button "Go to Employees Table" at bounding box center [596, 319] width 131 height 28
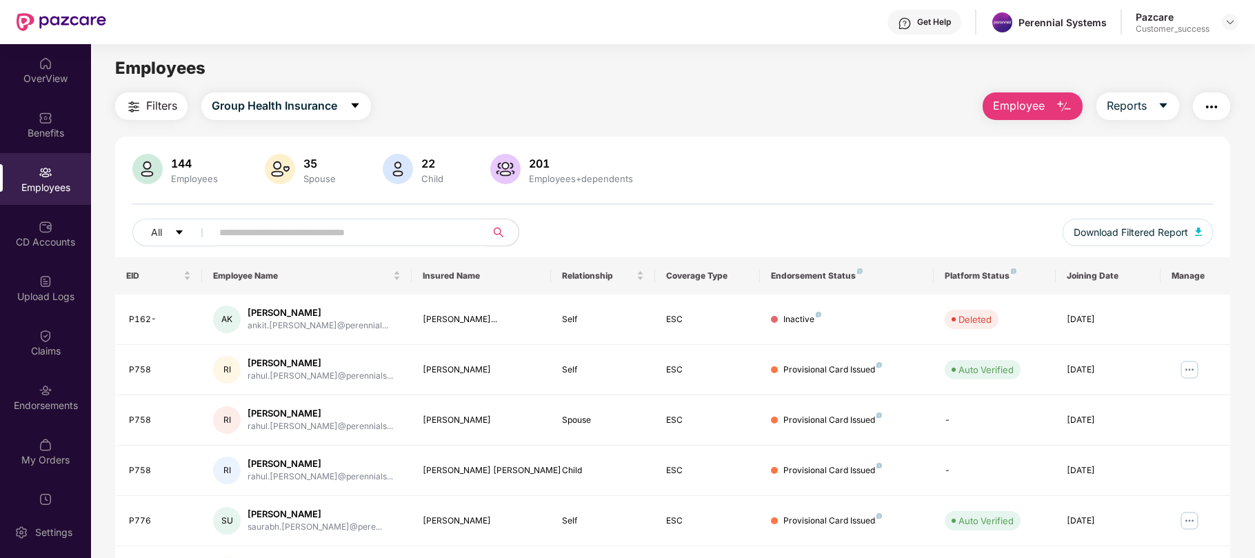
click at [1019, 106] on span "Employee" at bounding box center [1019, 105] width 52 height 17
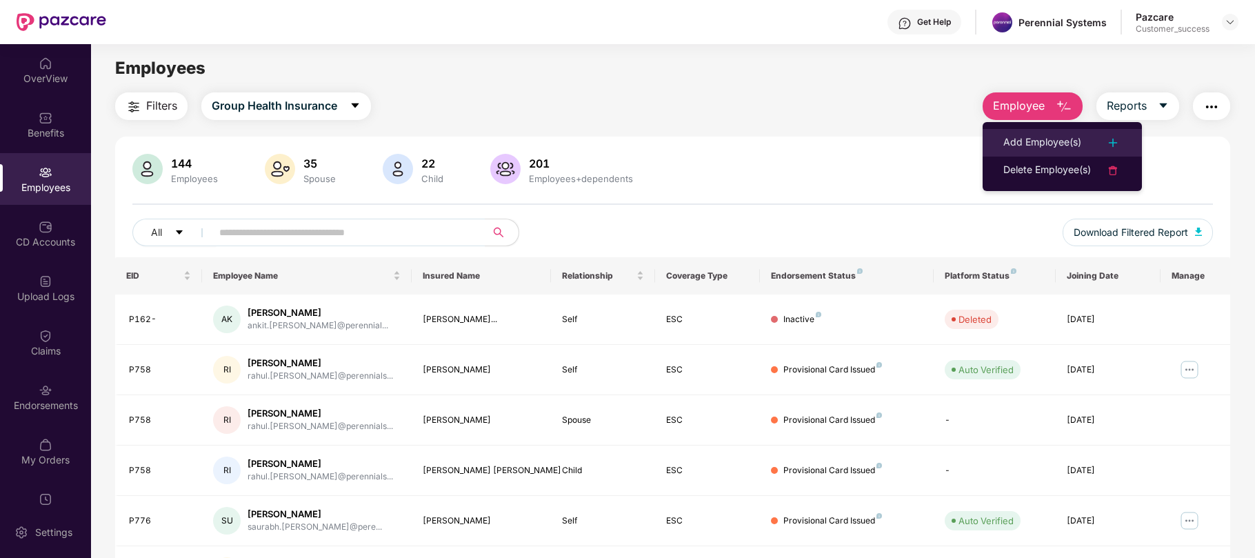
click at [1056, 143] on div "Add Employee(s)" at bounding box center [1042, 142] width 78 height 17
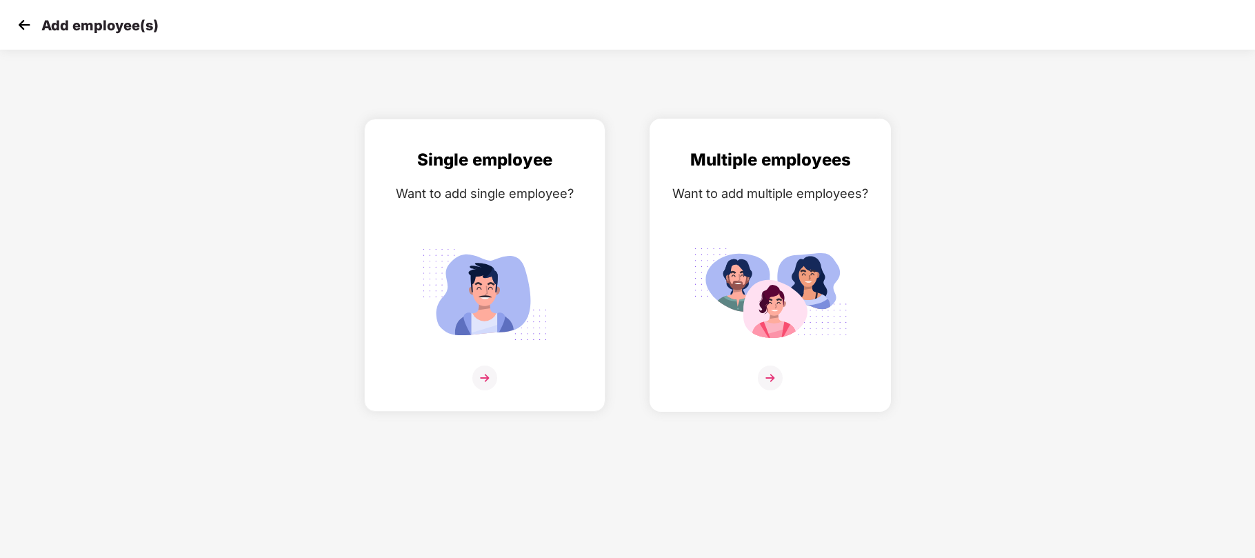
click at [709, 276] on img at bounding box center [770, 295] width 154 height 108
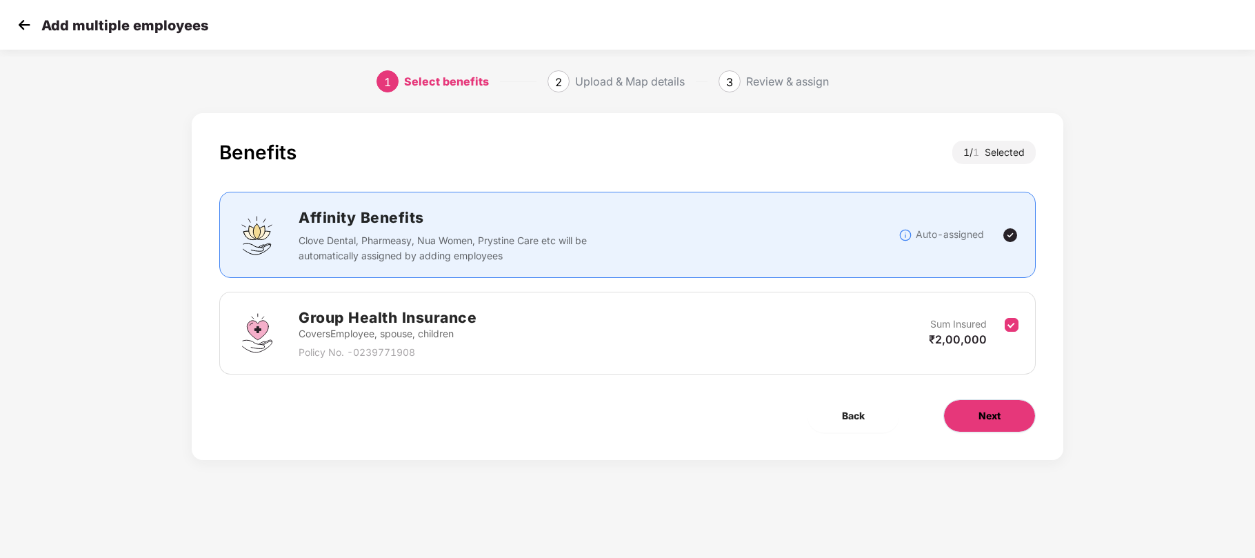
click at [975, 419] on button "Next" at bounding box center [989, 415] width 92 height 33
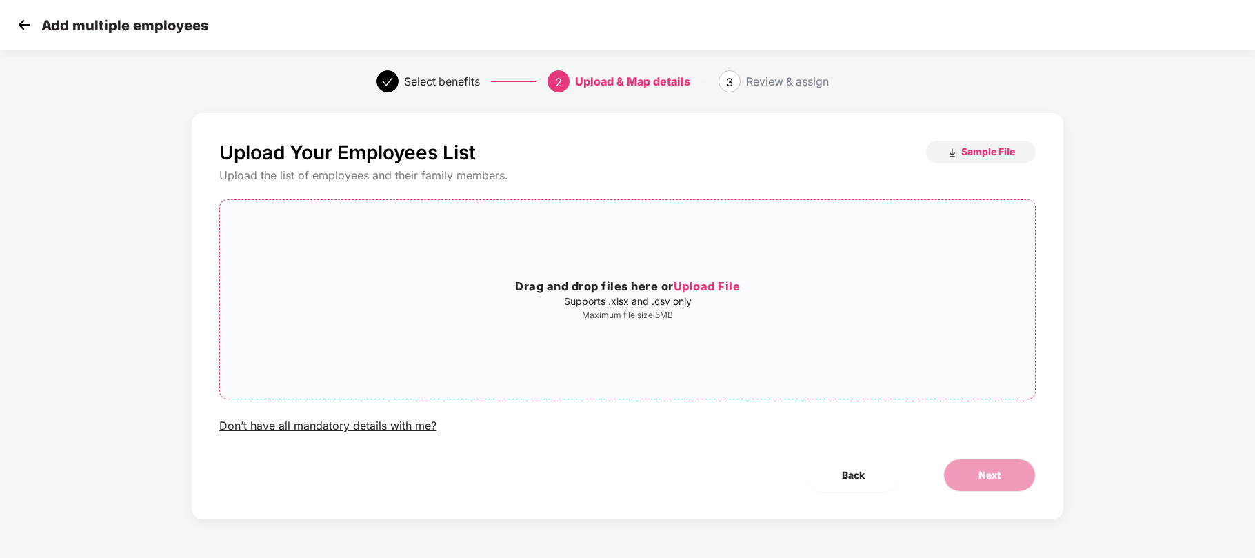
click at [732, 284] on span "Upload File" at bounding box center [707, 286] width 67 height 14
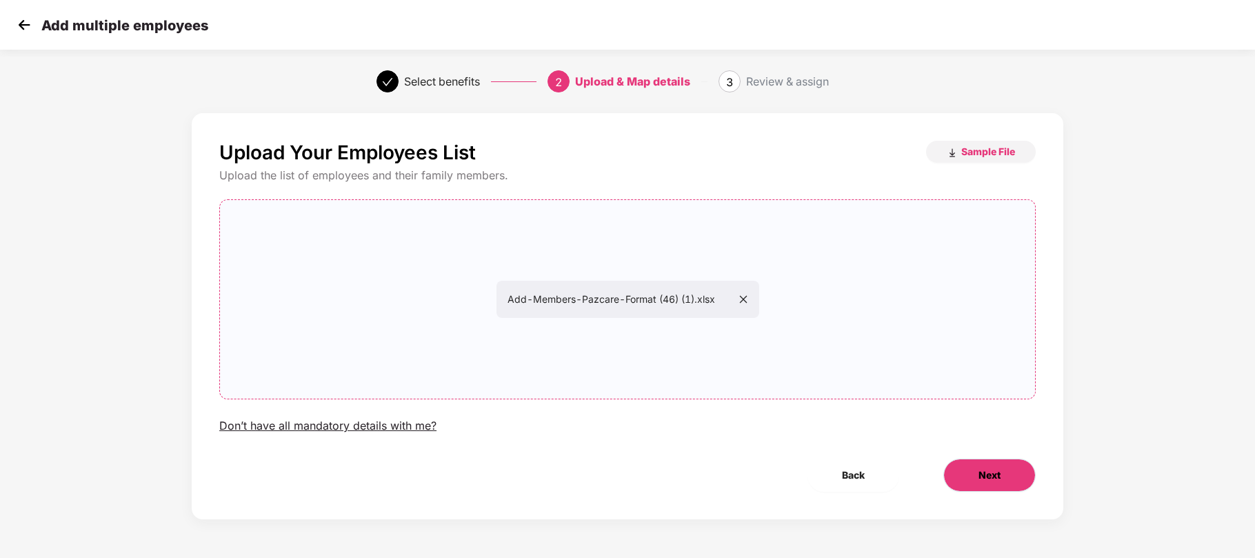
click at [983, 476] on span "Next" at bounding box center [990, 475] width 22 height 15
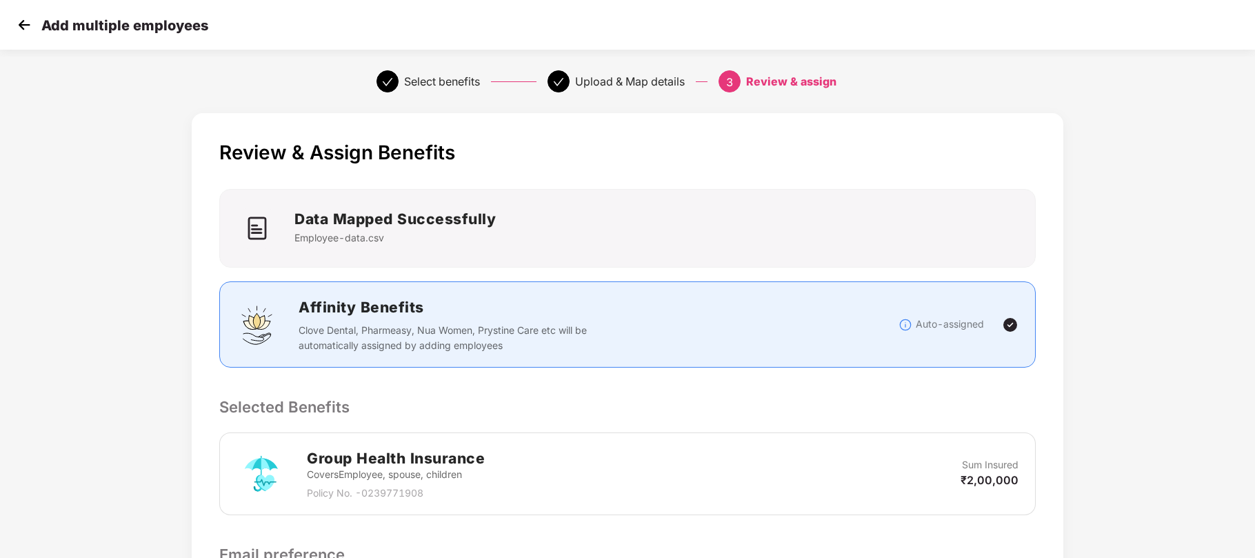
scroll to position [212, 0]
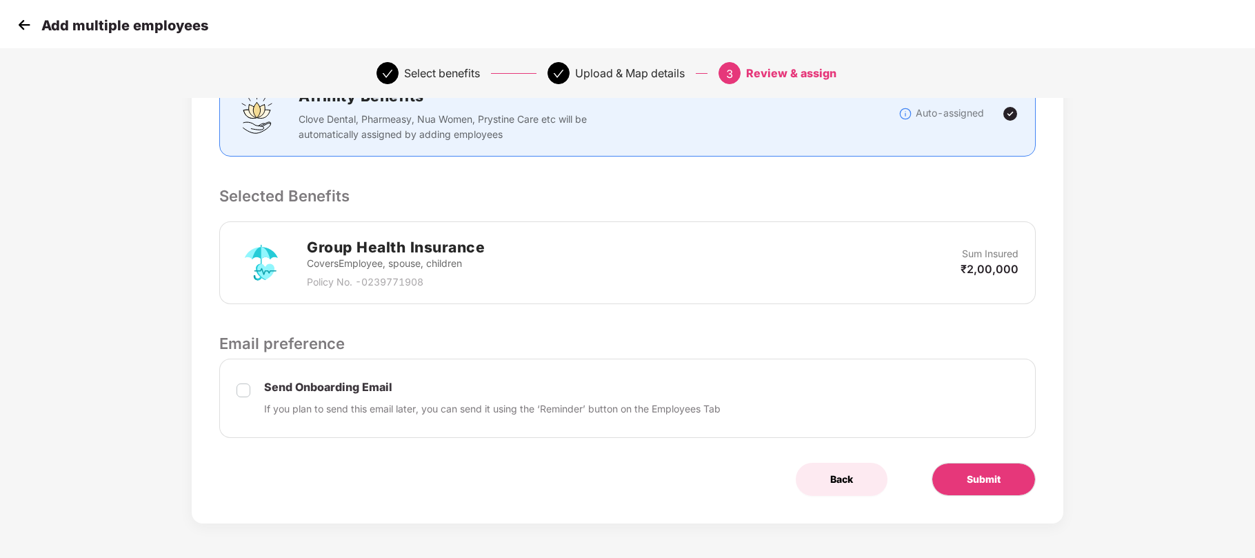
click at [839, 474] on span "Back" at bounding box center [841, 479] width 23 height 15
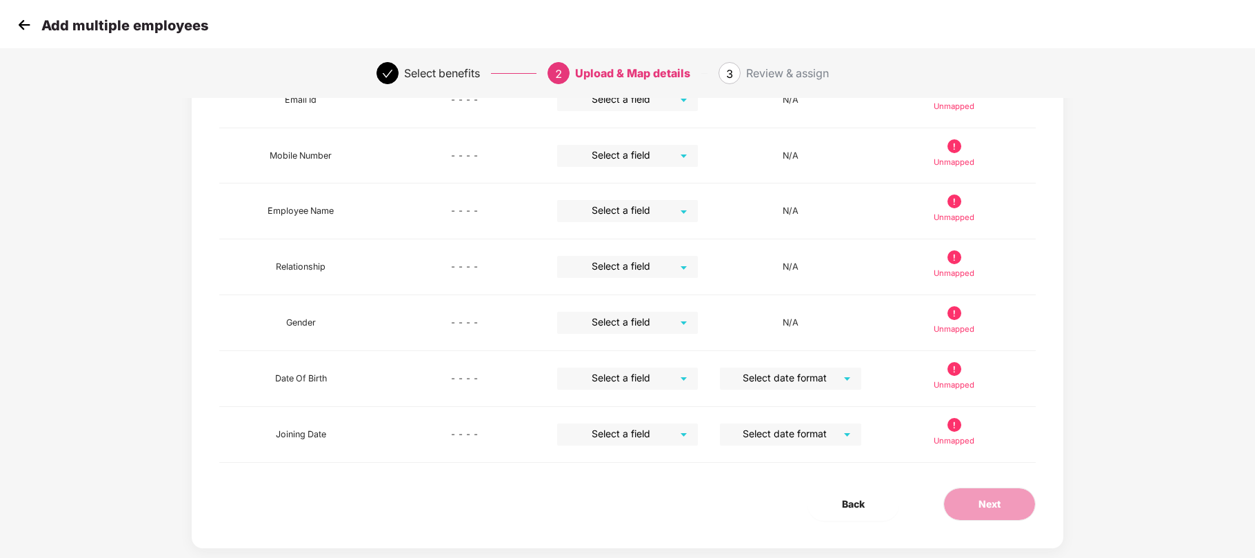
scroll to position [0, 0]
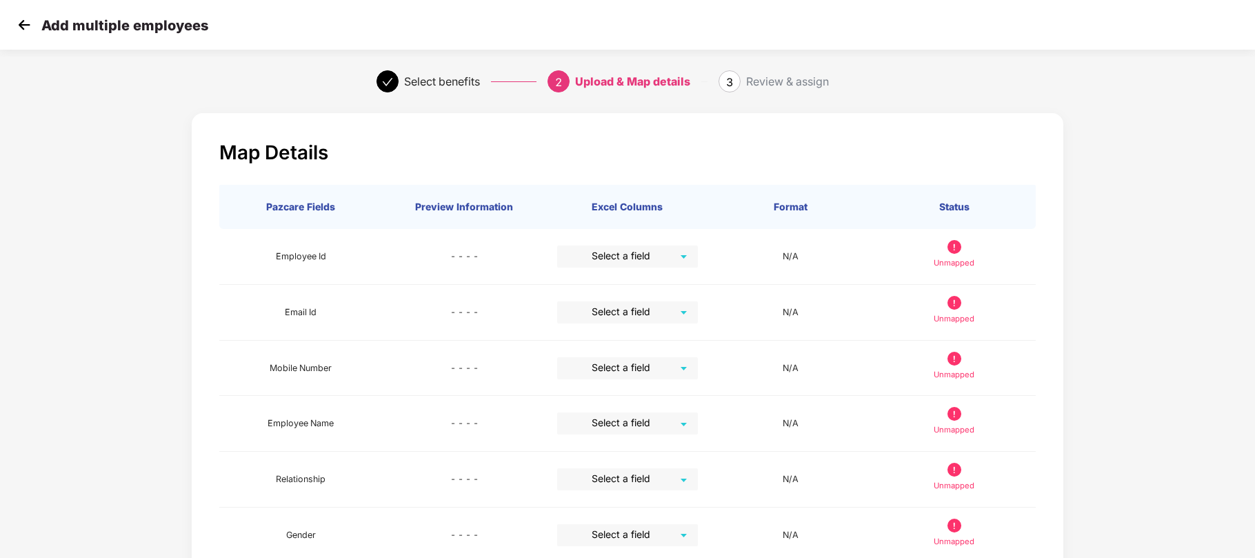
click at [20, 31] on img at bounding box center [24, 24] width 21 height 21
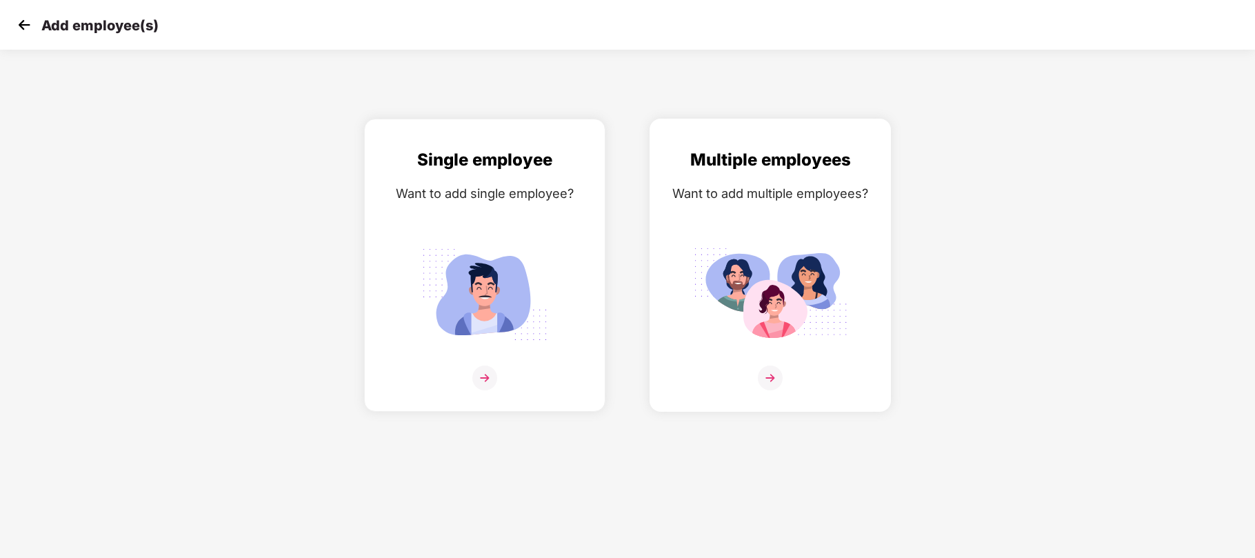
click at [799, 328] on img at bounding box center [770, 295] width 154 height 108
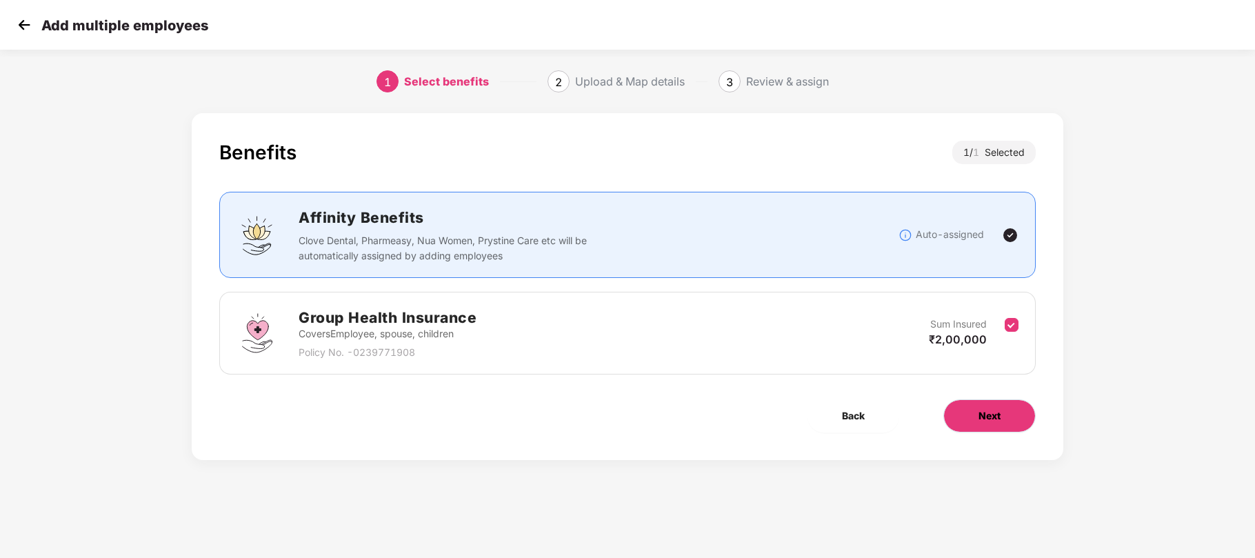
click at [972, 423] on button "Next" at bounding box center [989, 415] width 92 height 33
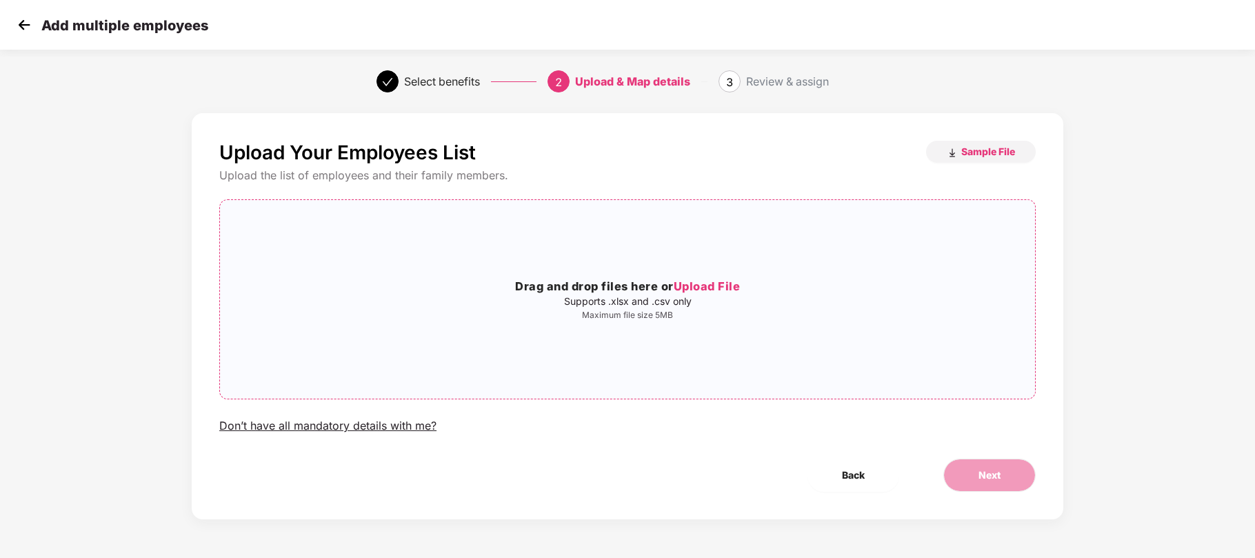
click at [712, 290] on span "Upload File" at bounding box center [707, 286] width 67 height 14
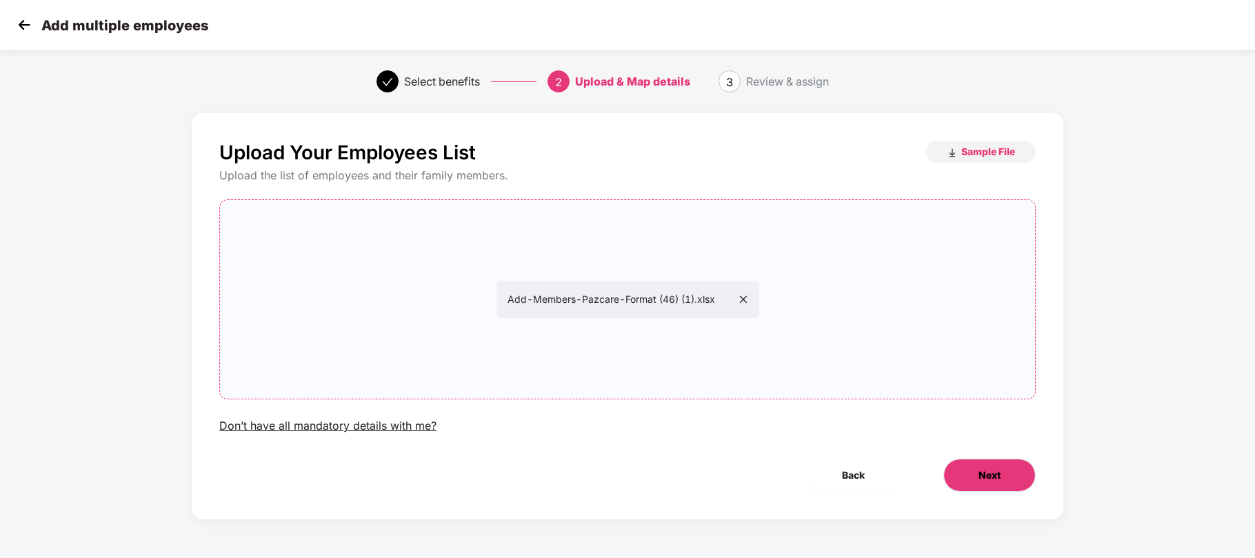
click at [1023, 484] on button "Next" at bounding box center [989, 475] width 92 height 33
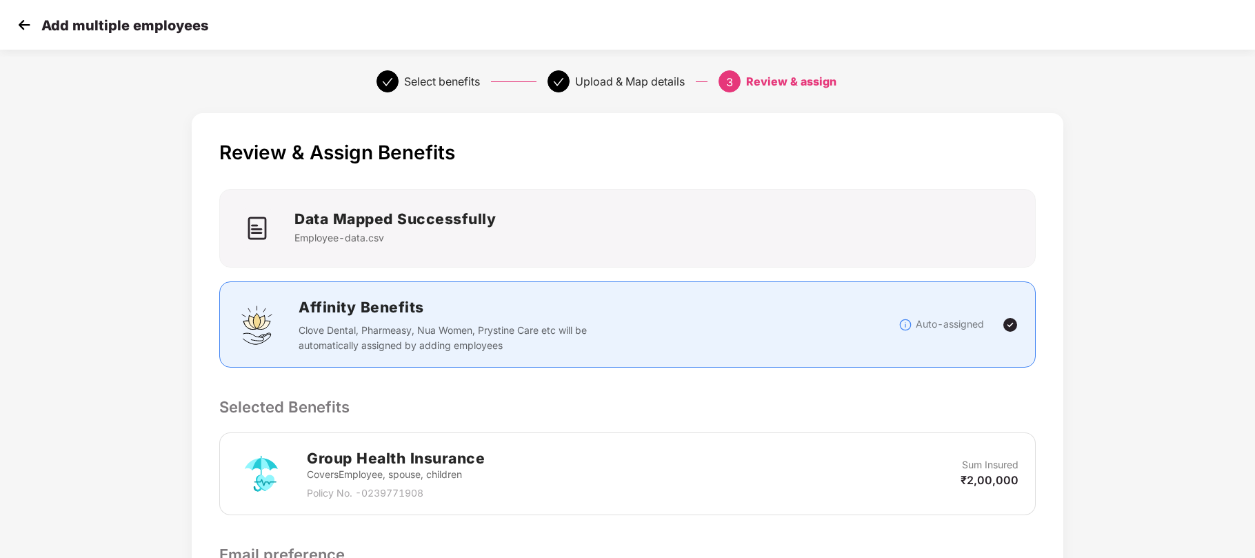
scroll to position [212, 0]
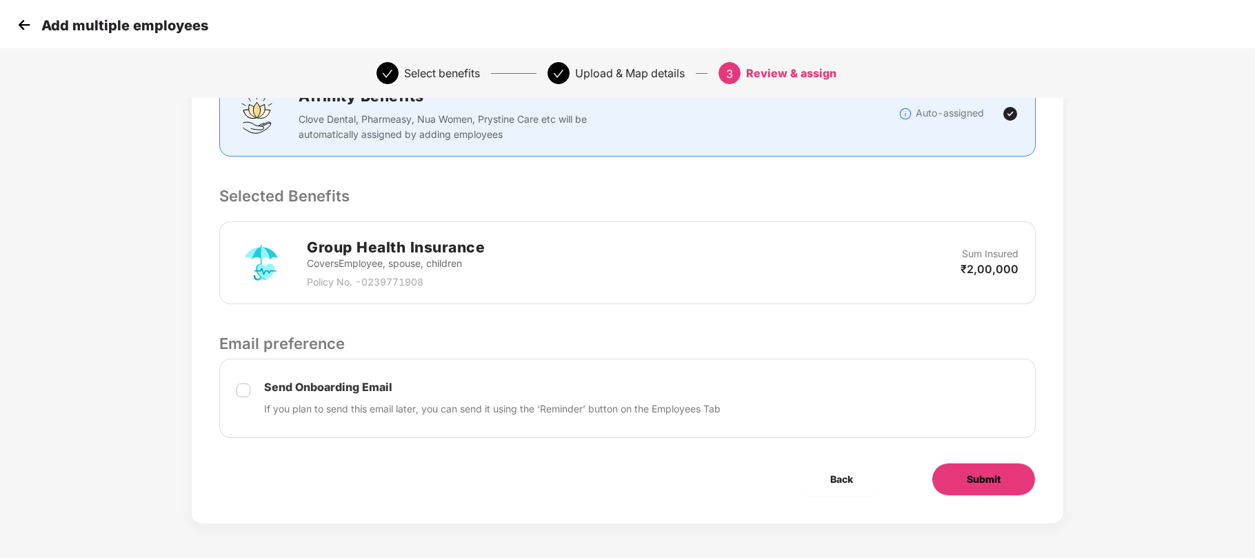
click at [967, 477] on span "Submit" at bounding box center [984, 479] width 34 height 15
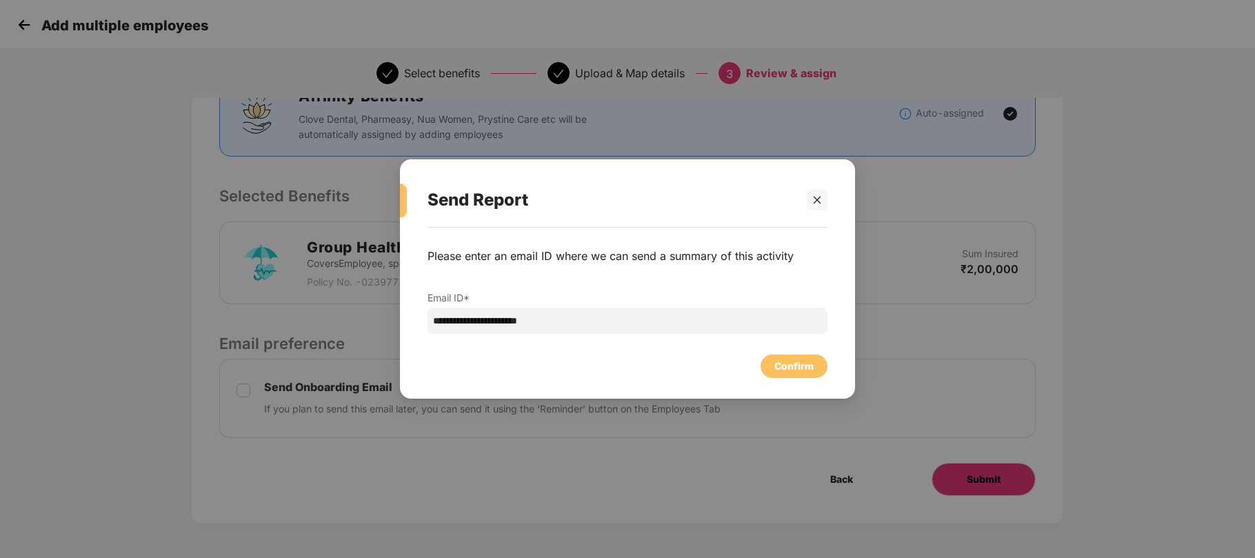
scroll to position [0, 0]
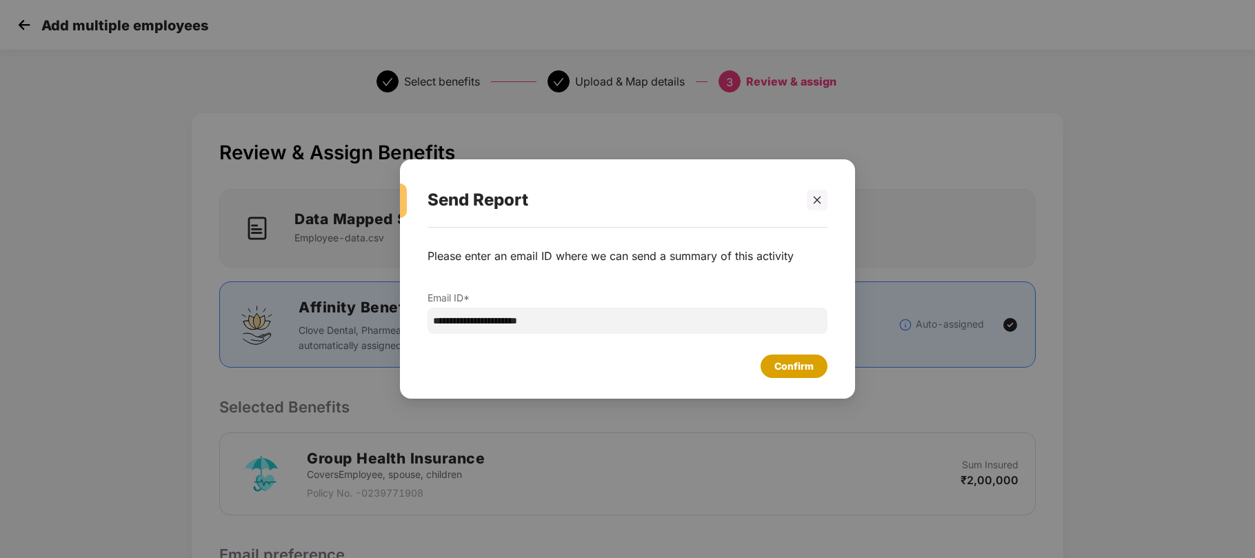
click at [788, 370] on div "Confirm" at bounding box center [793, 366] width 39 height 15
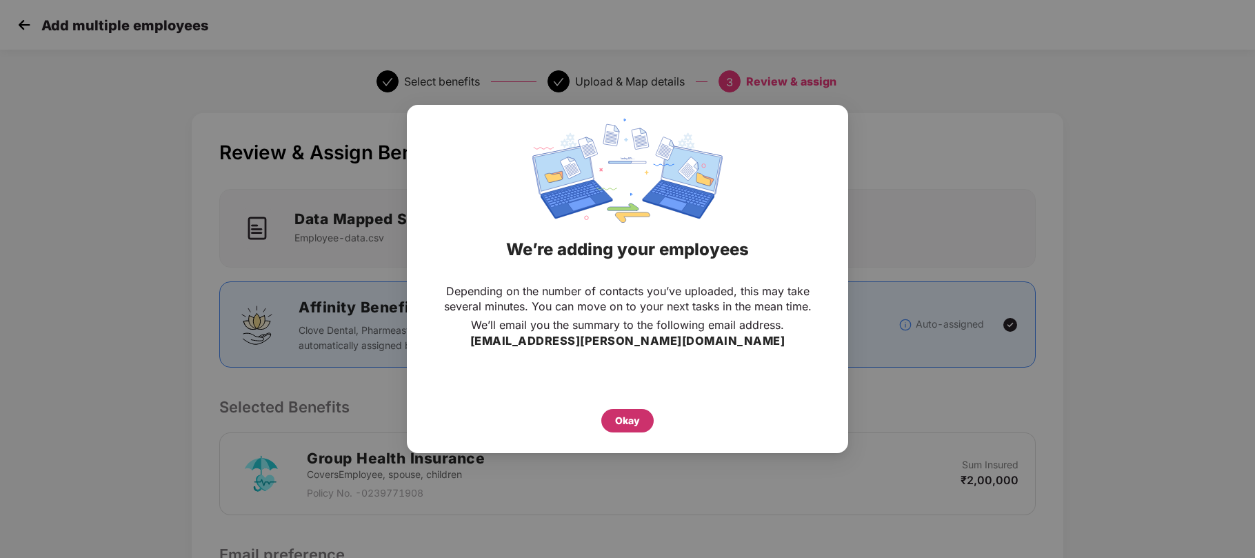
click at [632, 410] on div "Okay" at bounding box center [627, 420] width 52 height 23
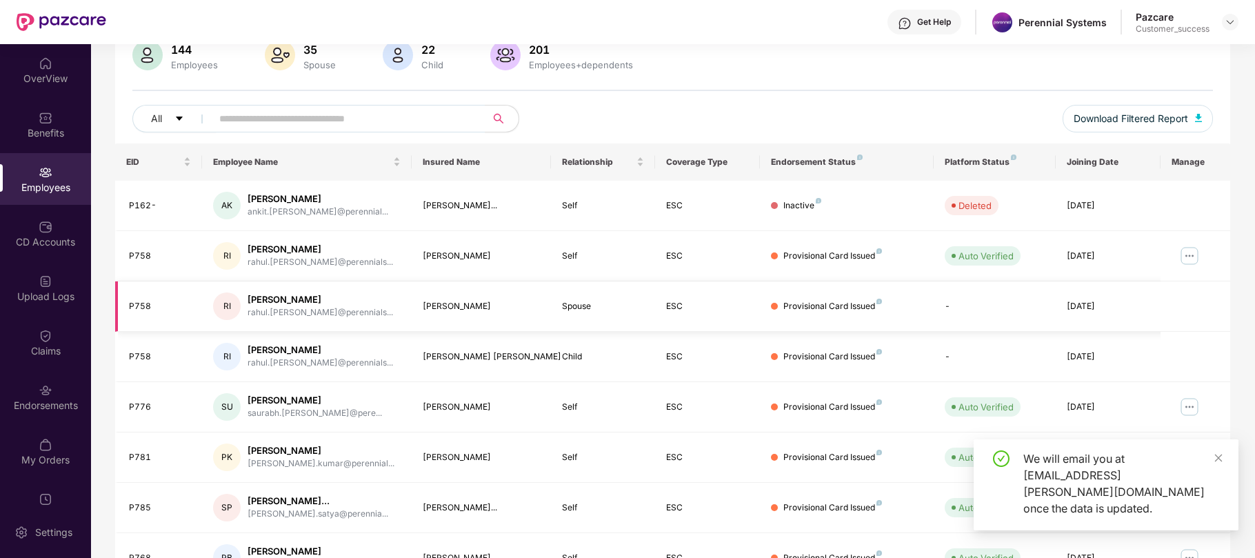
scroll to position [114, 0]
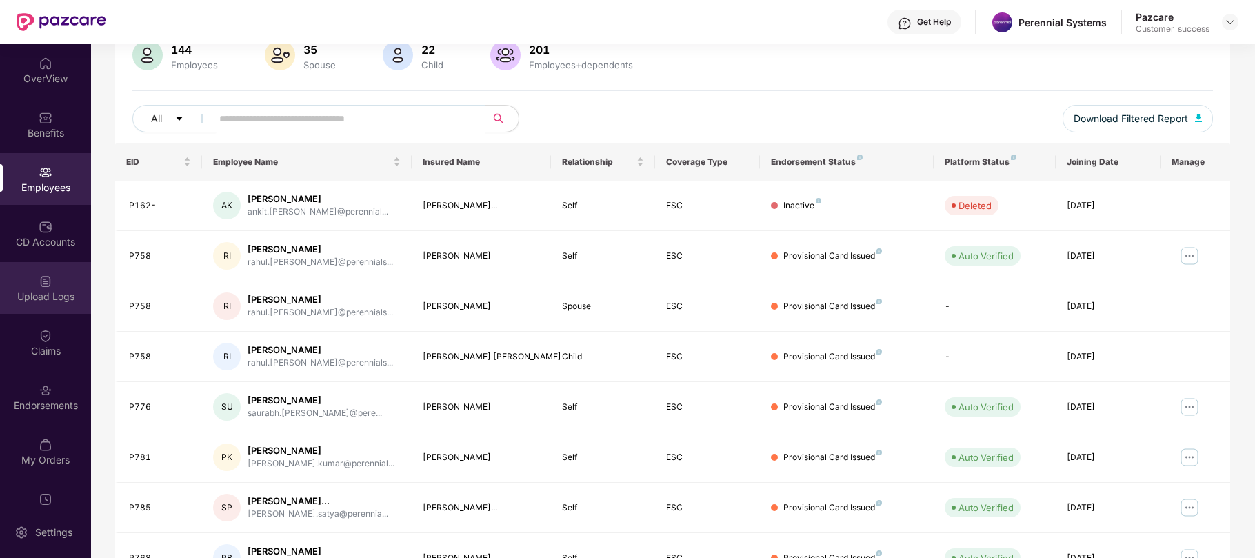
click at [43, 301] on div "Upload Logs" at bounding box center [45, 297] width 91 height 14
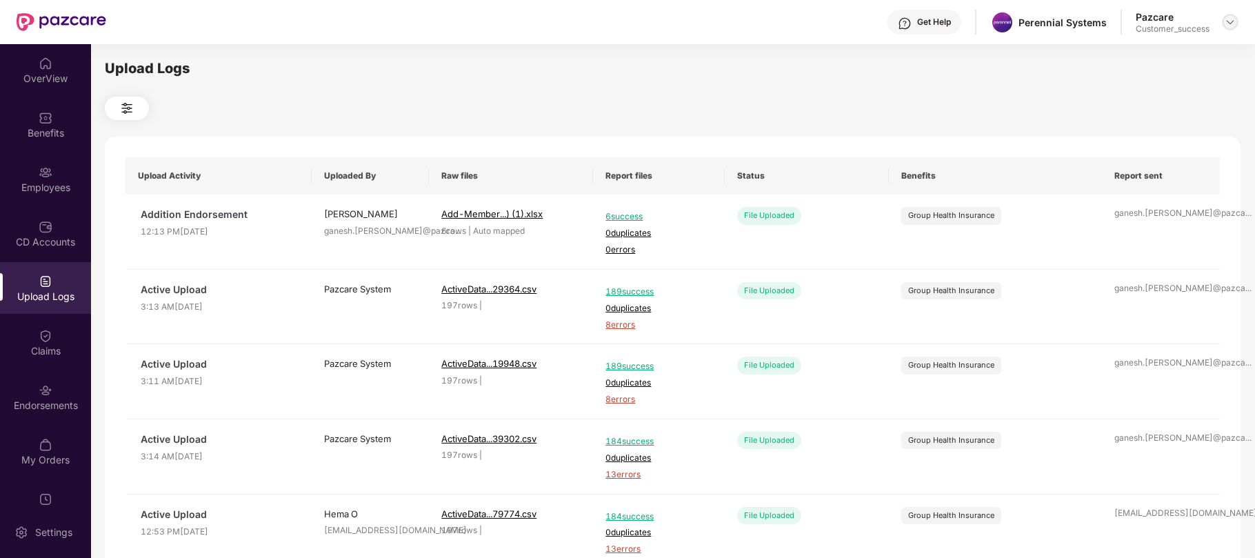
click at [1233, 20] on img at bounding box center [1230, 22] width 11 height 11
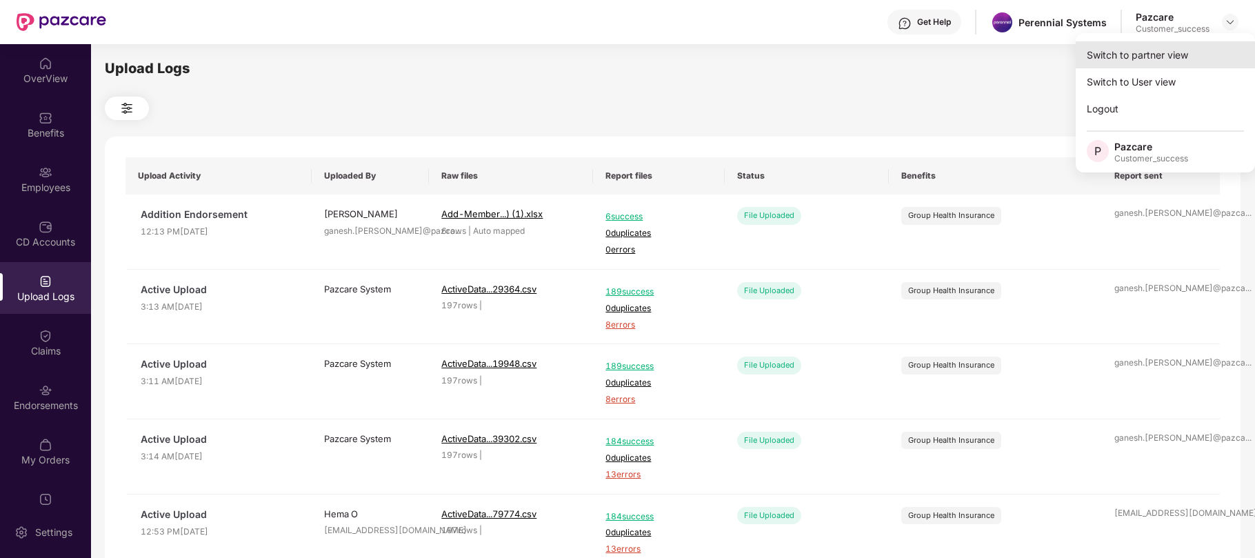
click at [1143, 57] on div "Switch to partner view" at bounding box center [1165, 54] width 179 height 27
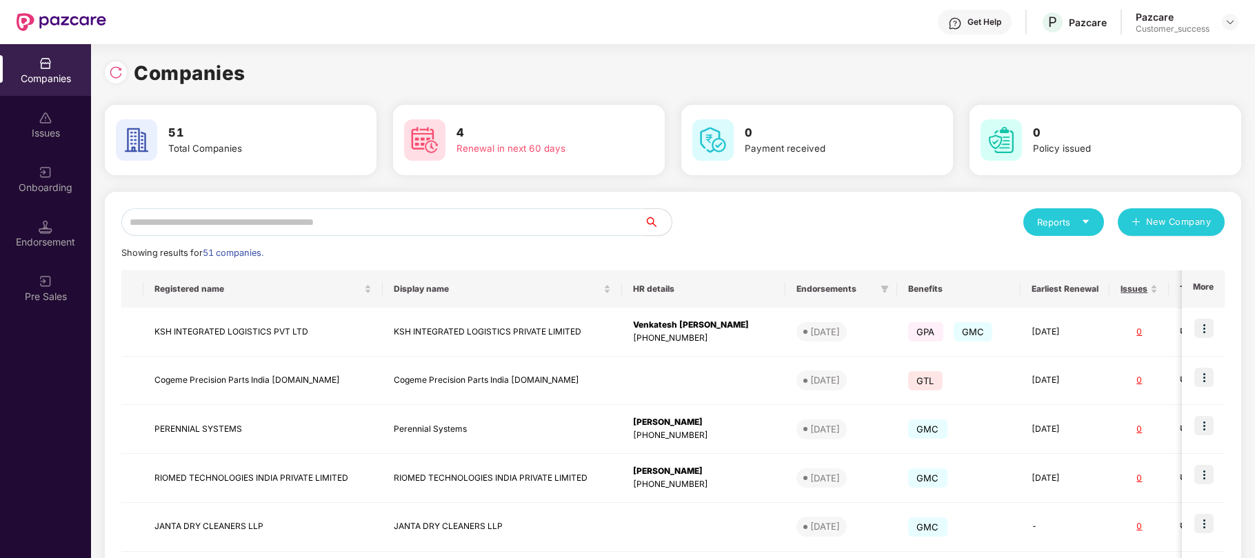
click at [571, 221] on input "text" at bounding box center [382, 222] width 523 height 28
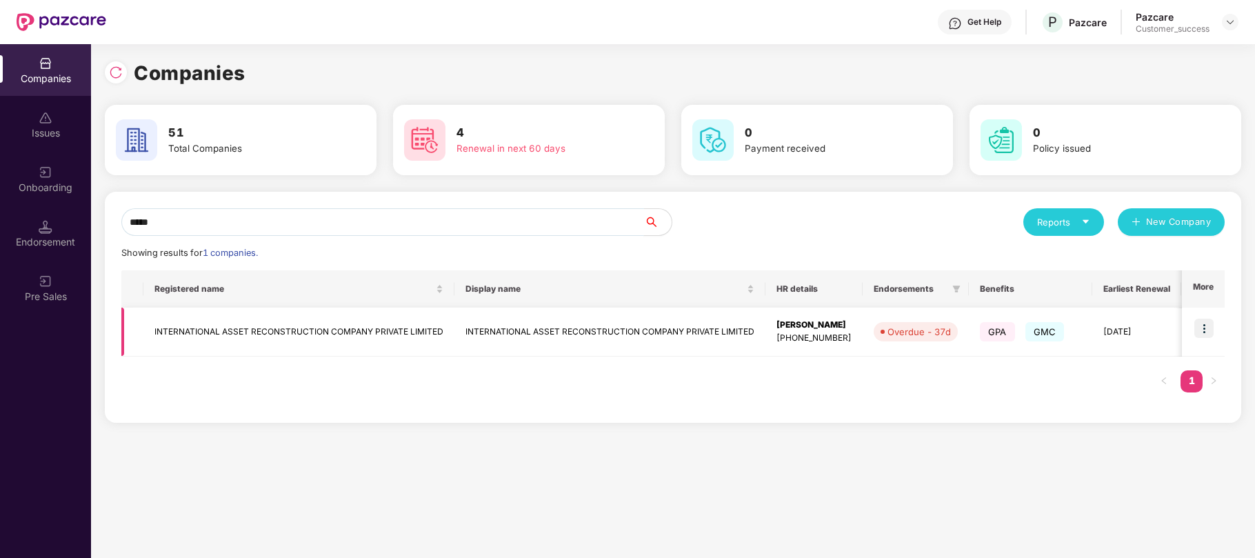
type input "*****"
click at [1203, 329] on img at bounding box center [1203, 328] width 19 height 19
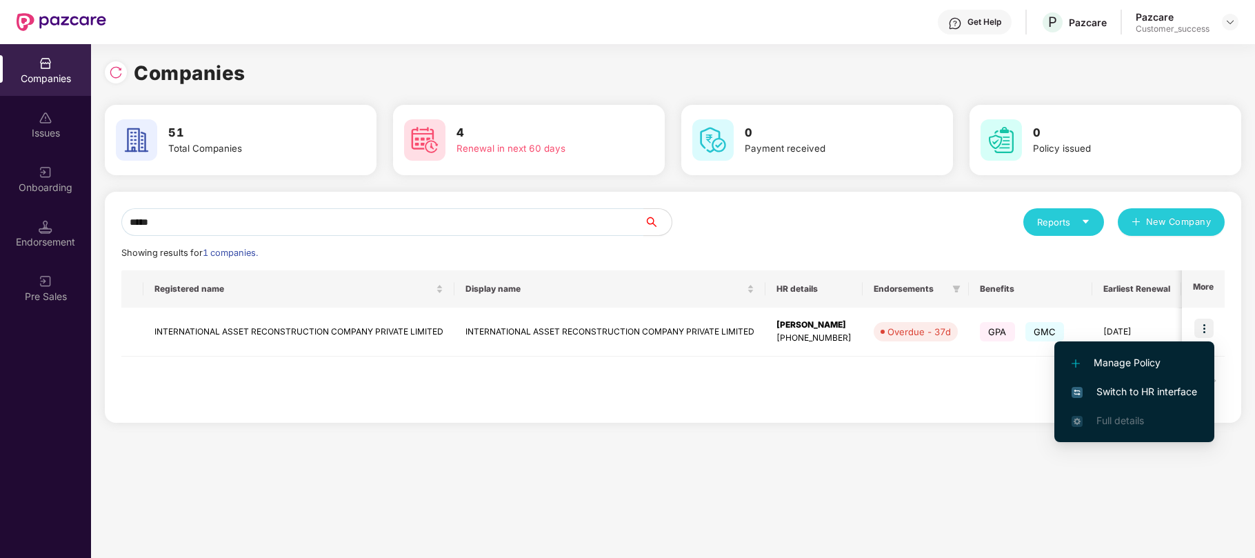
click at [1131, 389] on span "Switch to HR interface" at bounding box center [1135, 391] width 126 height 15
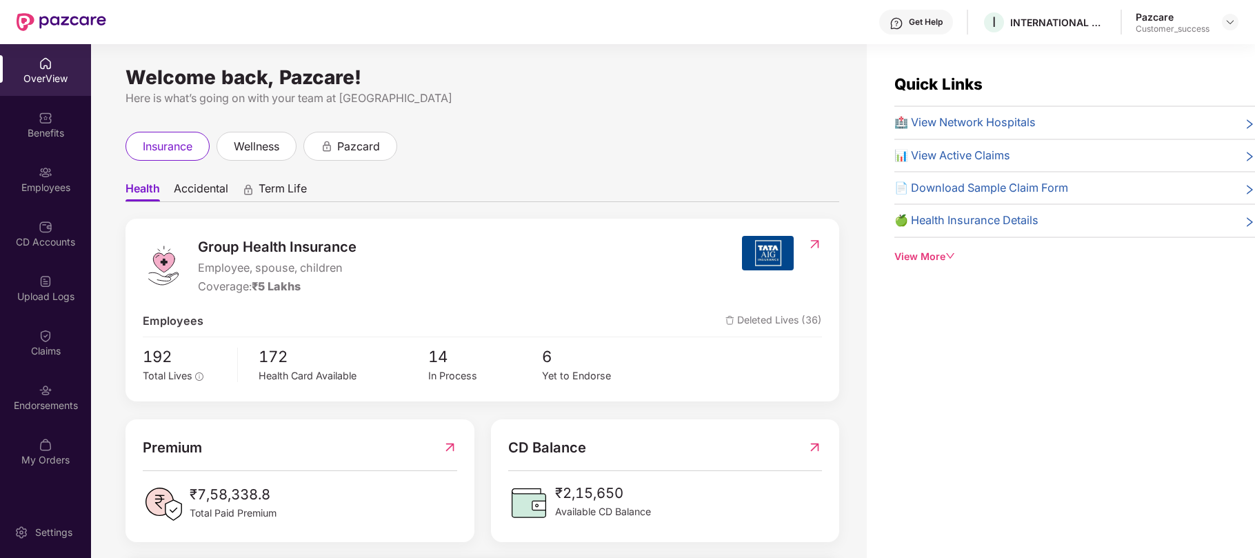
click at [48, 183] on div "Employees" at bounding box center [45, 188] width 91 height 14
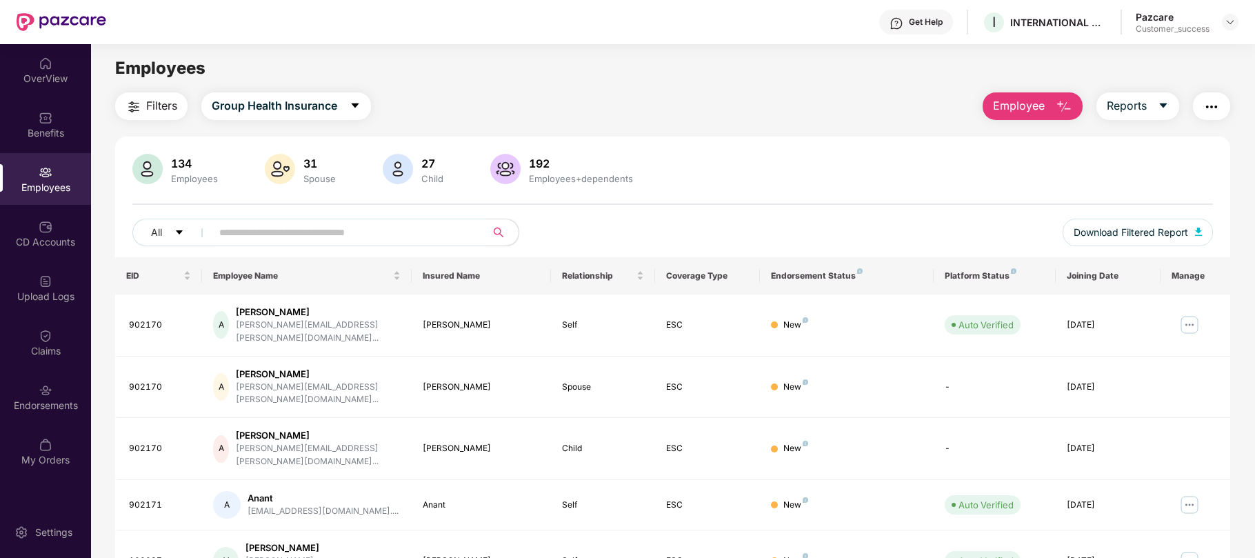
click at [290, 240] on input "text" at bounding box center [343, 232] width 248 height 21
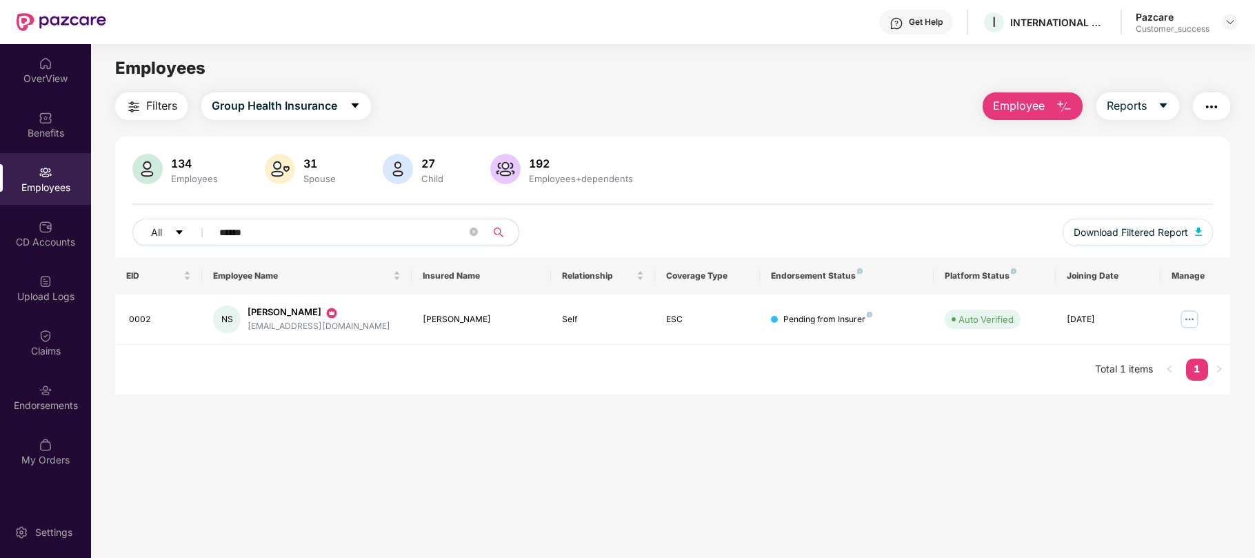
click at [269, 233] on input "******" at bounding box center [343, 232] width 248 height 21
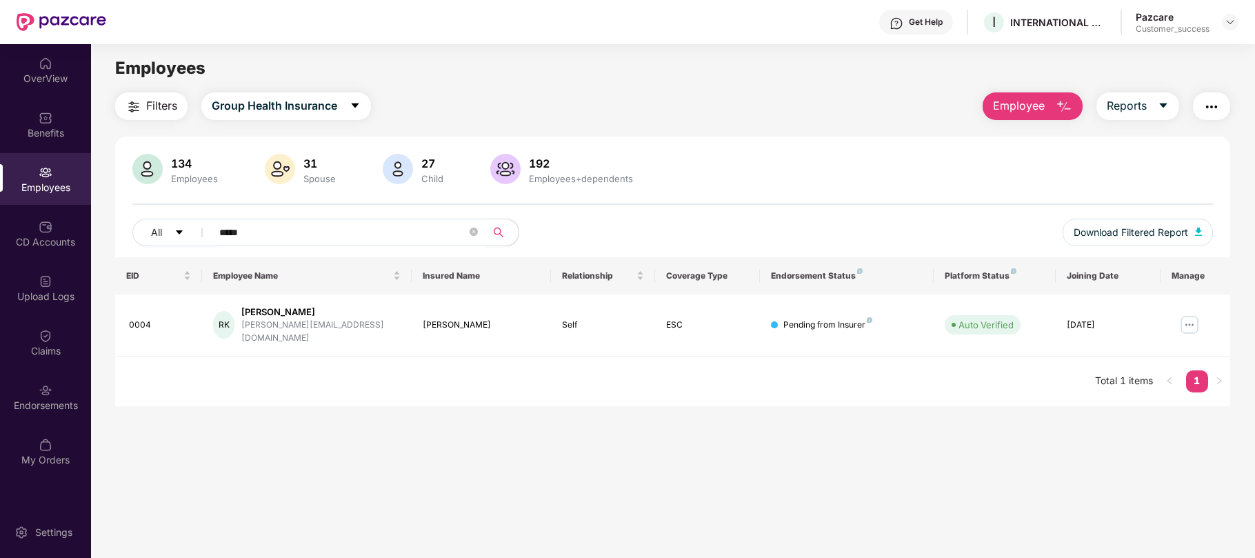
type input "*****"
click at [1039, 103] on span "Employee" at bounding box center [1019, 105] width 52 height 17
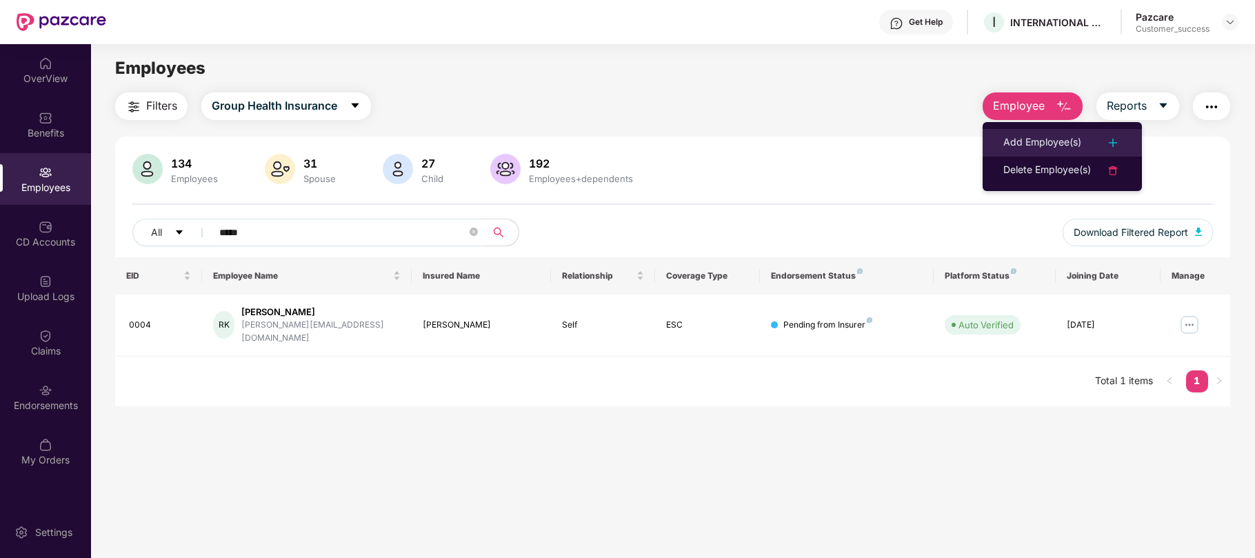
click at [1039, 139] on div "Add Employee(s)" at bounding box center [1042, 142] width 78 height 17
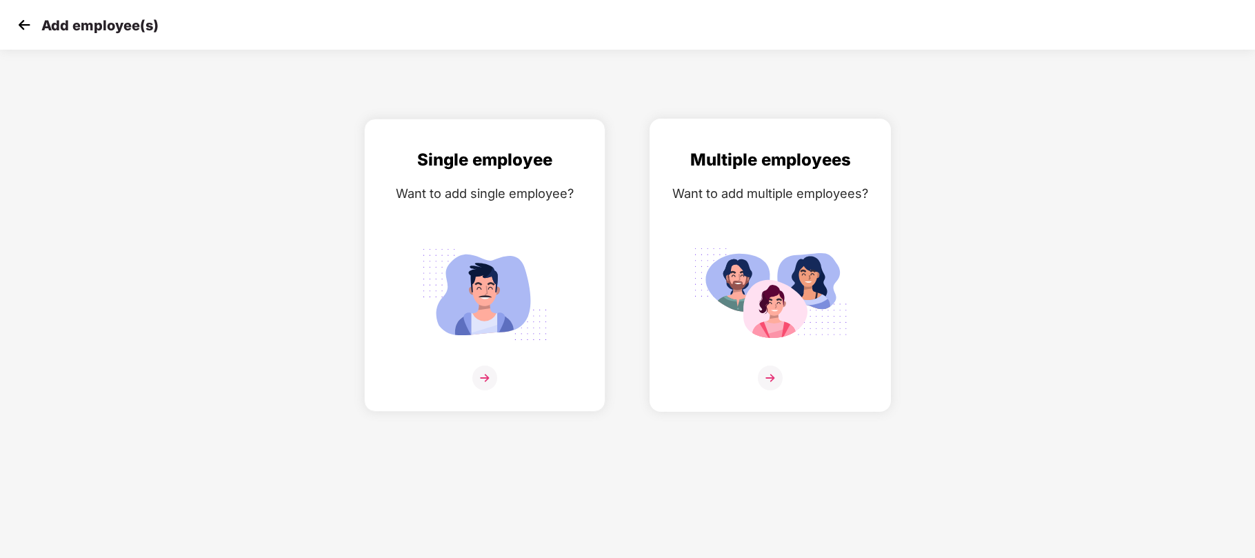
click at [751, 263] on img at bounding box center [770, 295] width 154 height 108
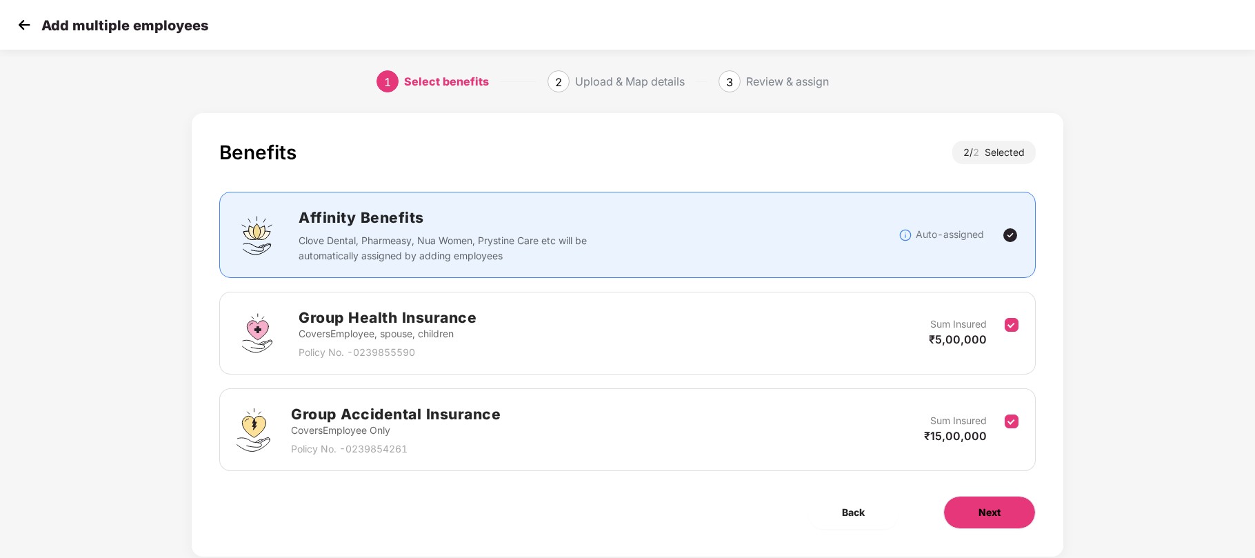
click at [966, 505] on button "Next" at bounding box center [989, 512] width 92 height 33
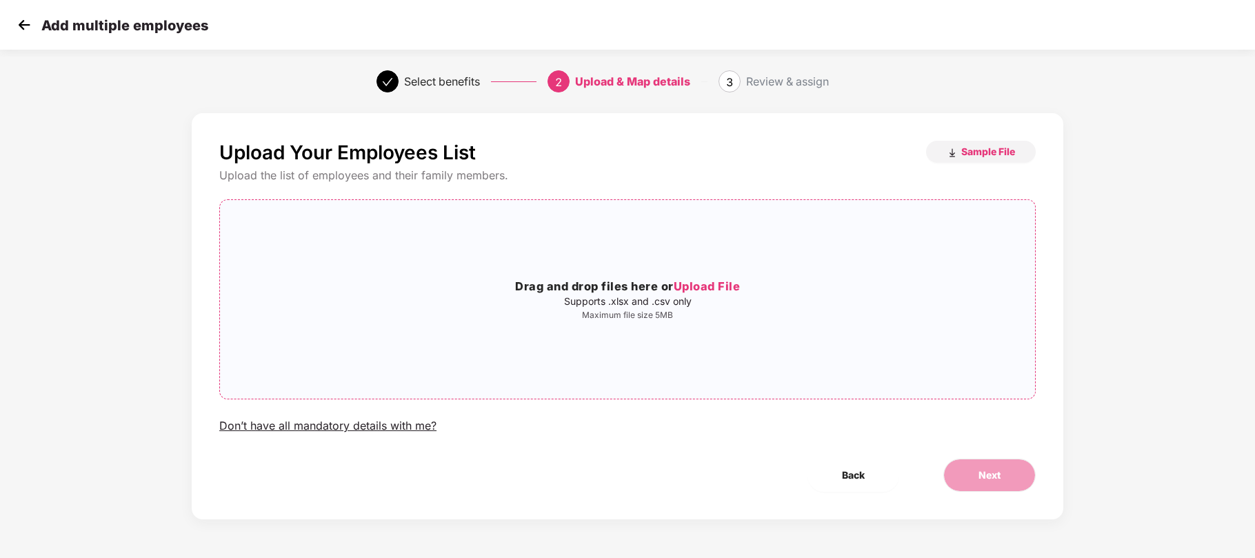
click at [734, 290] on span "Upload File" at bounding box center [707, 286] width 67 height 14
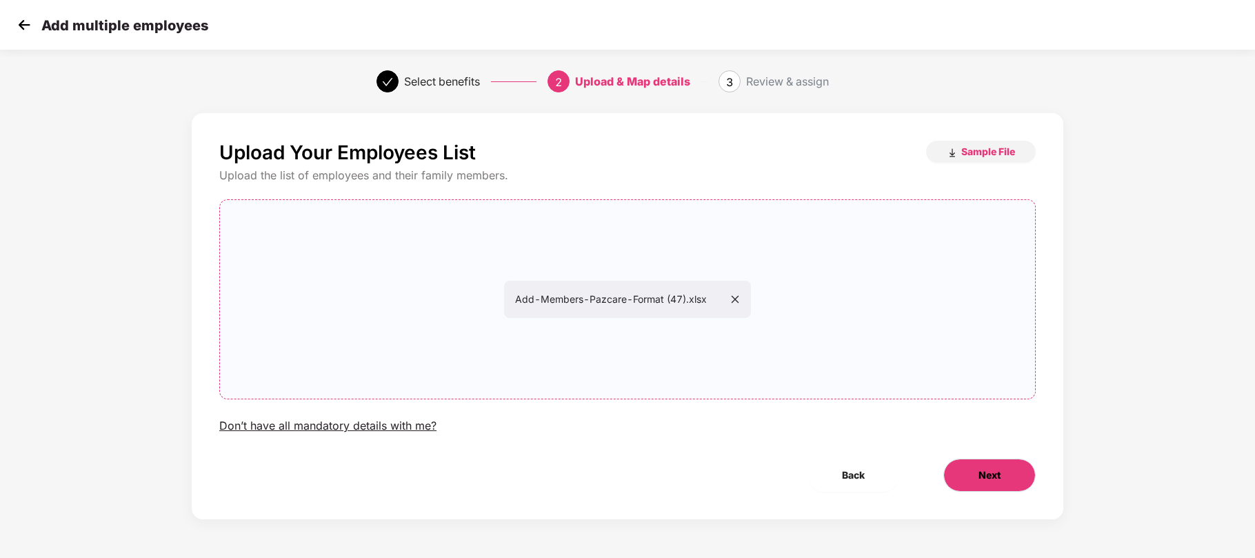
click at [985, 483] on span "Next" at bounding box center [990, 475] width 22 height 15
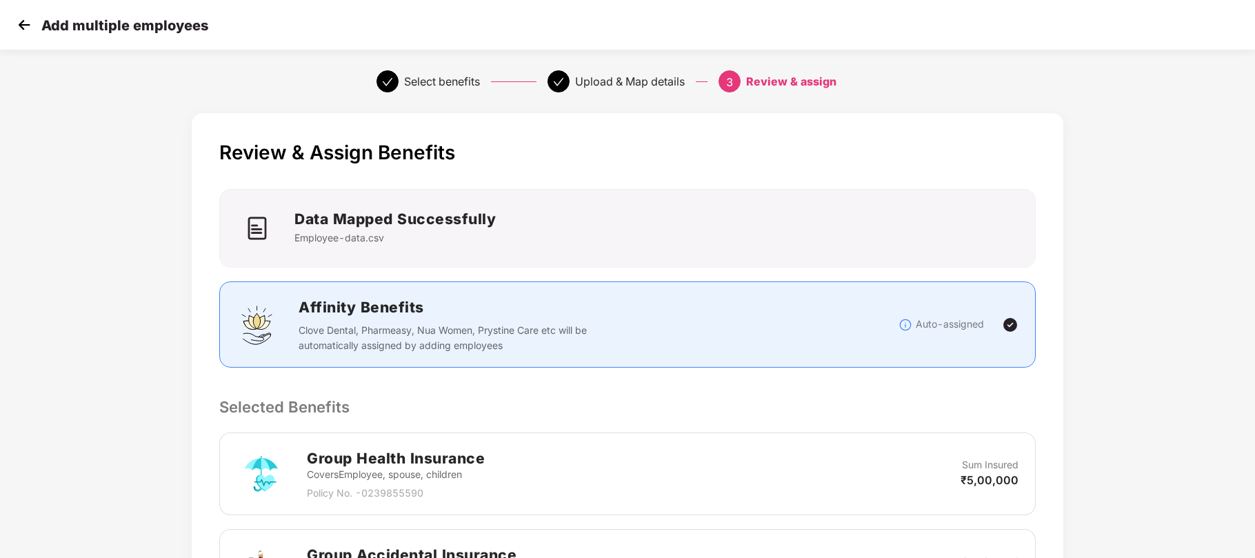
scroll to position [310, 0]
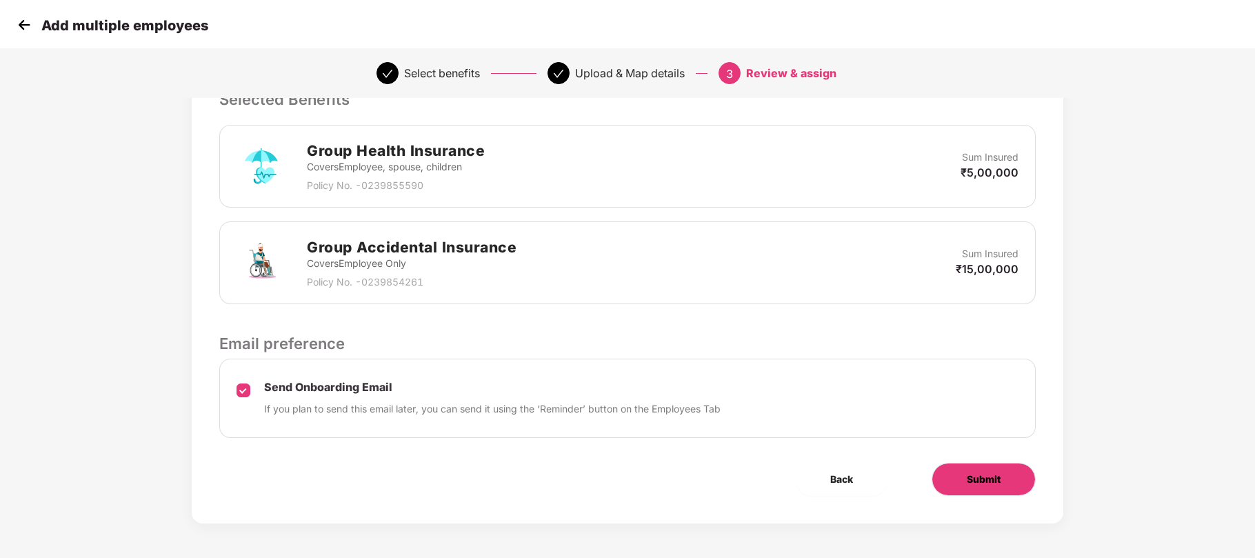
click at [992, 476] on span "Submit" at bounding box center [984, 479] width 34 height 15
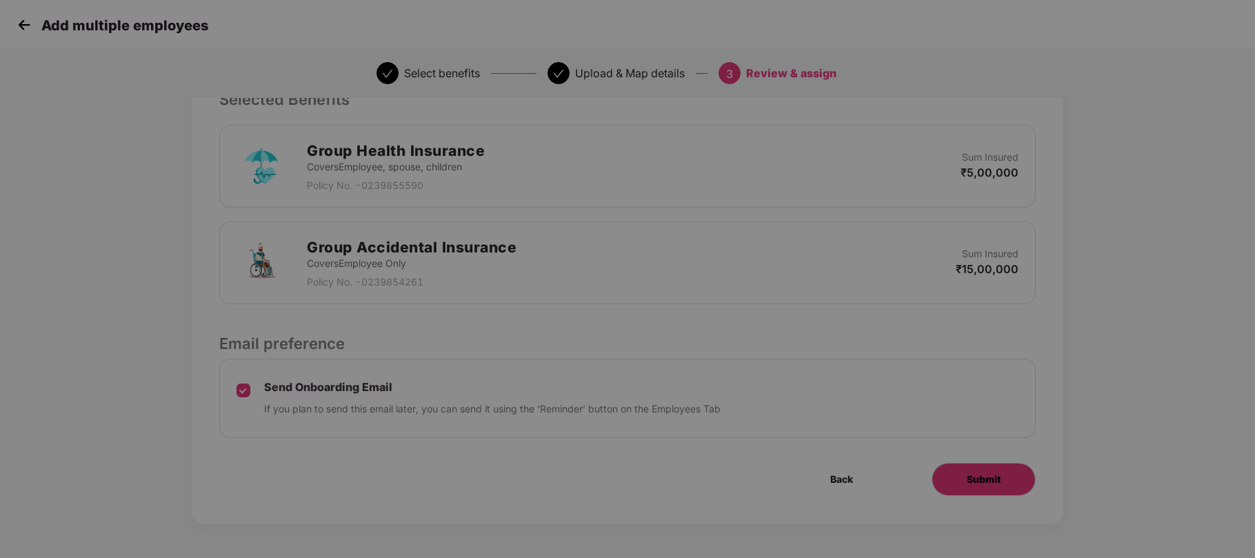
scroll to position [0, 0]
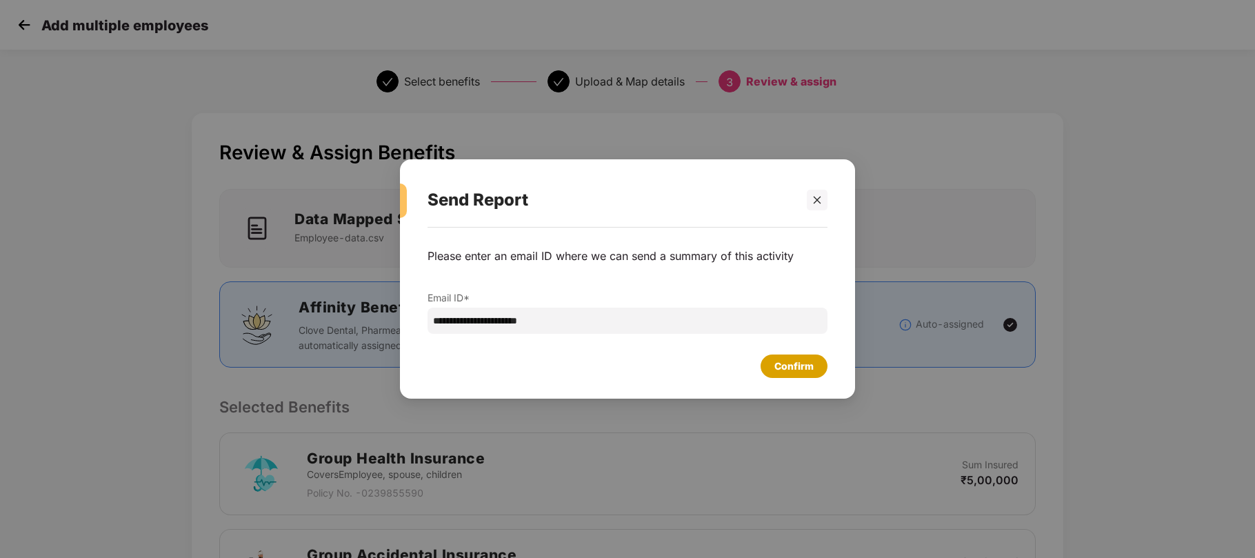
click at [779, 365] on div "Confirm" at bounding box center [793, 366] width 39 height 15
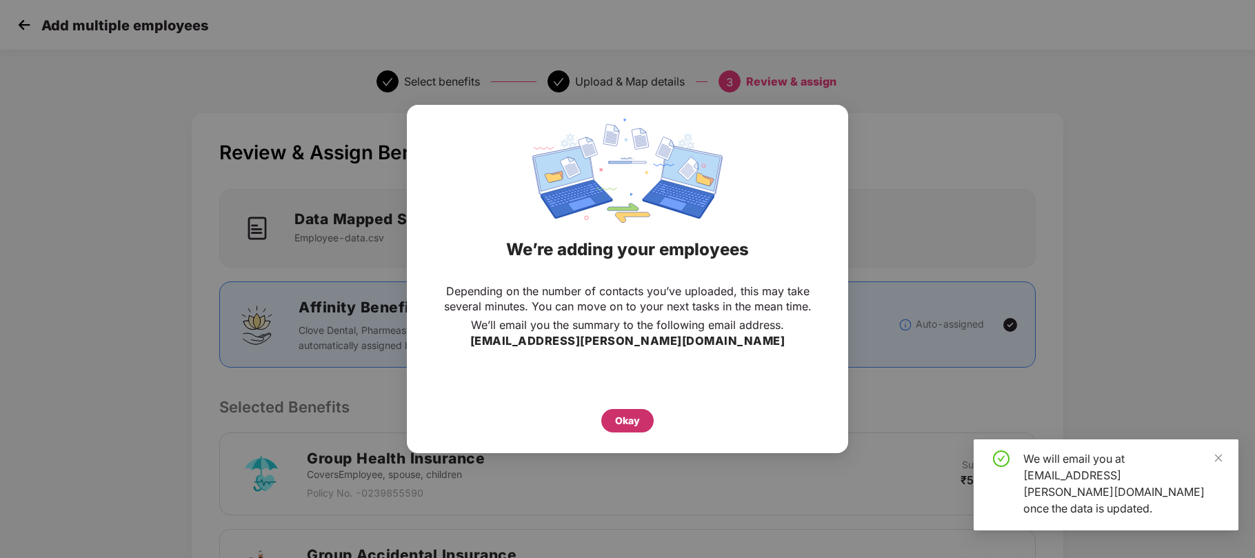
click at [623, 414] on div "Okay" at bounding box center [627, 420] width 25 height 15
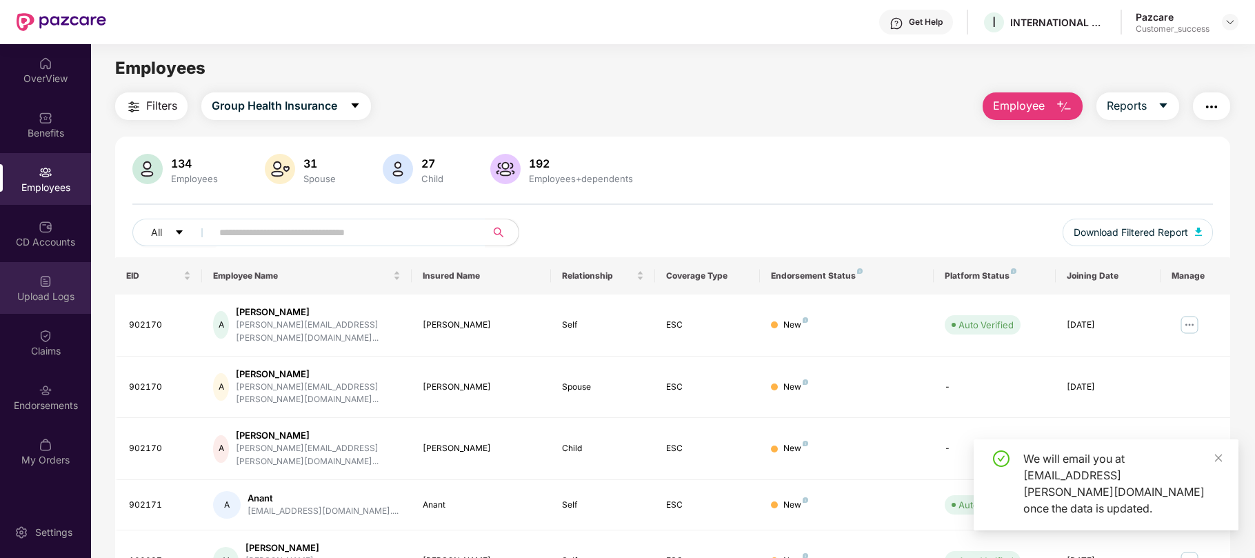
click at [39, 290] on div "Upload Logs" at bounding box center [45, 297] width 91 height 14
